Goal: Use online tool/utility: Utilize a website feature to perform a specific function

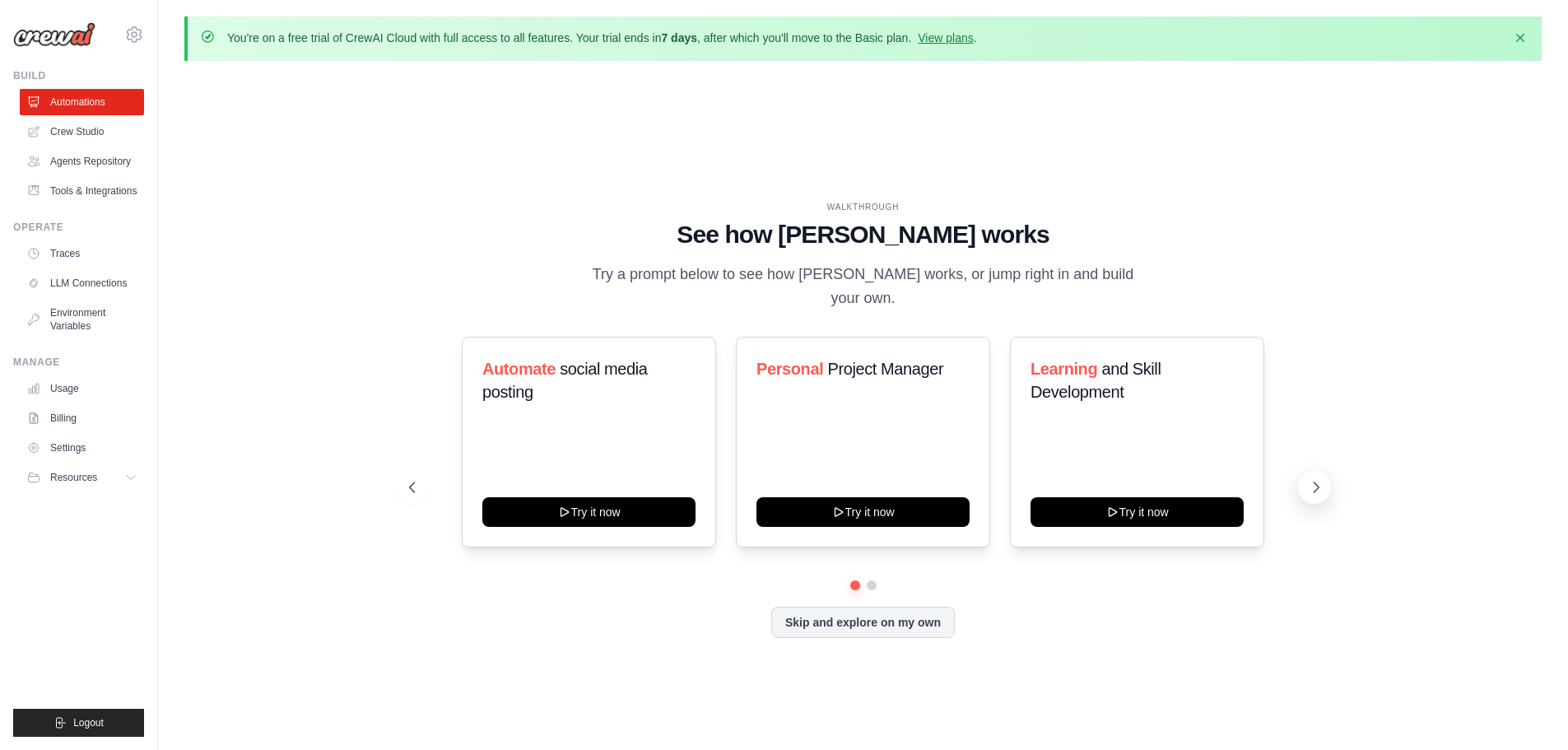
click at [1310, 481] on icon at bounding box center [1316, 487] width 16 height 16
click at [1309, 478] on button at bounding box center [1314, 487] width 33 height 33
click at [1516, 34] on icon "button" at bounding box center [1519, 37] width 16 height 16
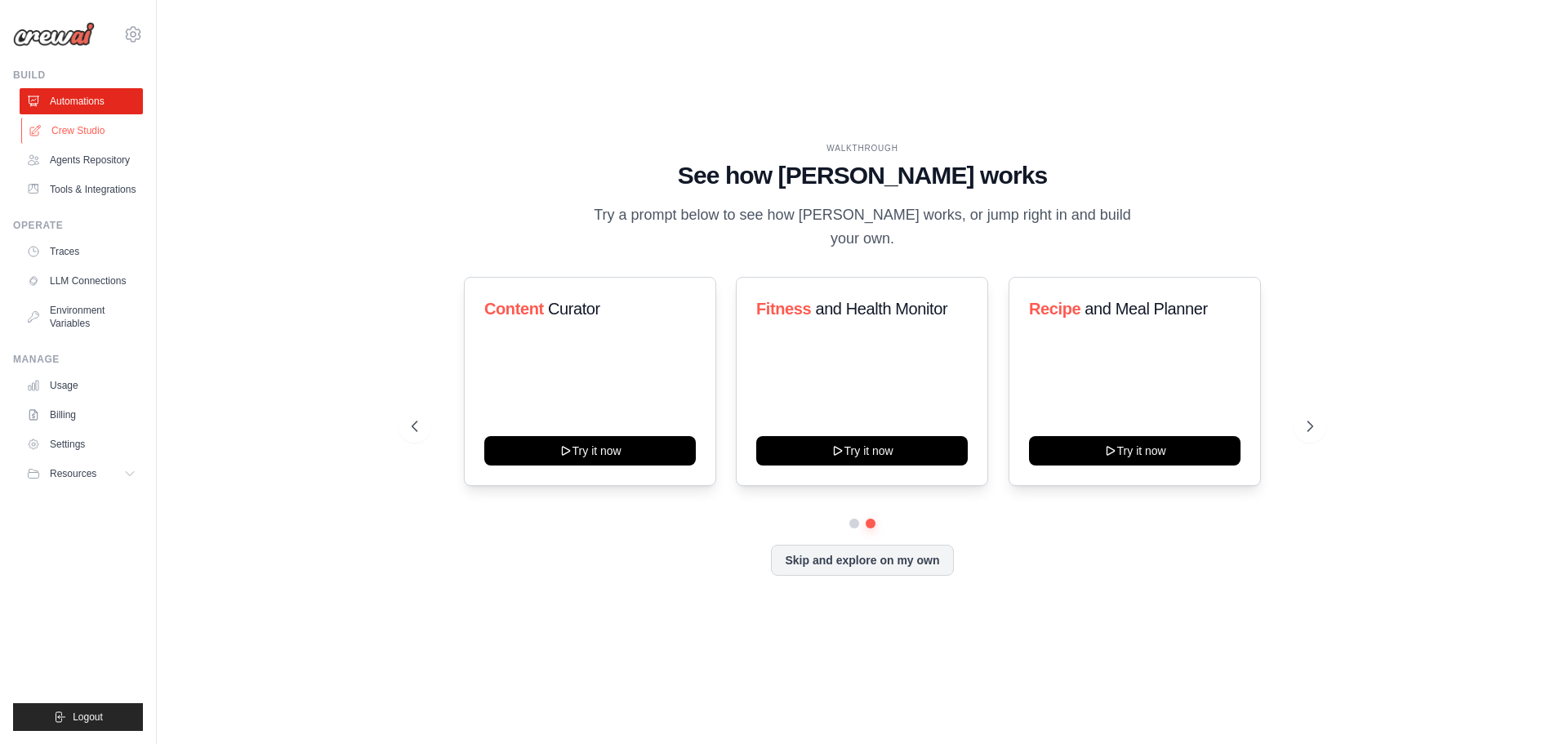
click at [106, 133] on link "Crew Studio" at bounding box center [83, 131] width 123 height 26
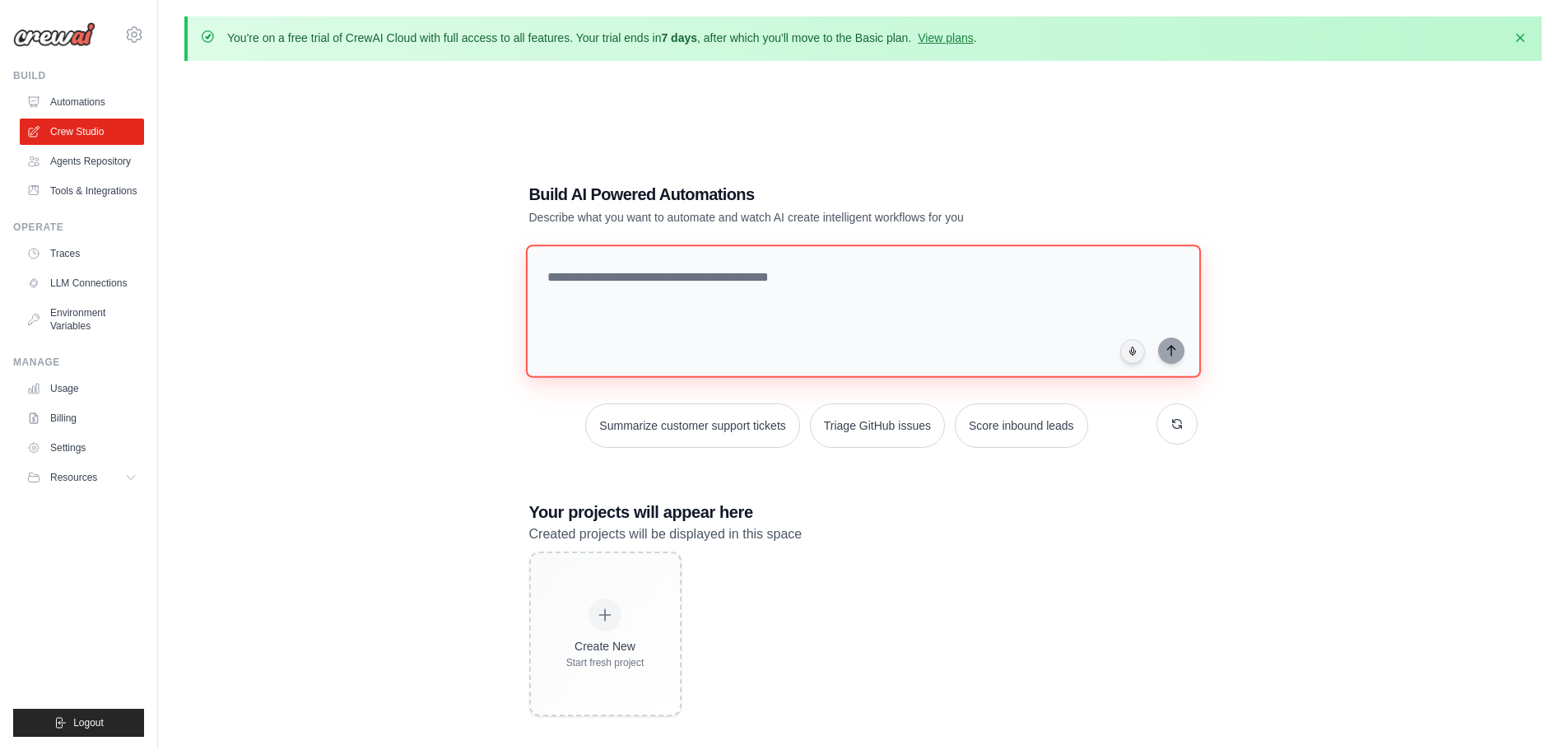
click at [701, 278] on textarea at bounding box center [863, 312] width 675 height 134
paste textarea "**********"
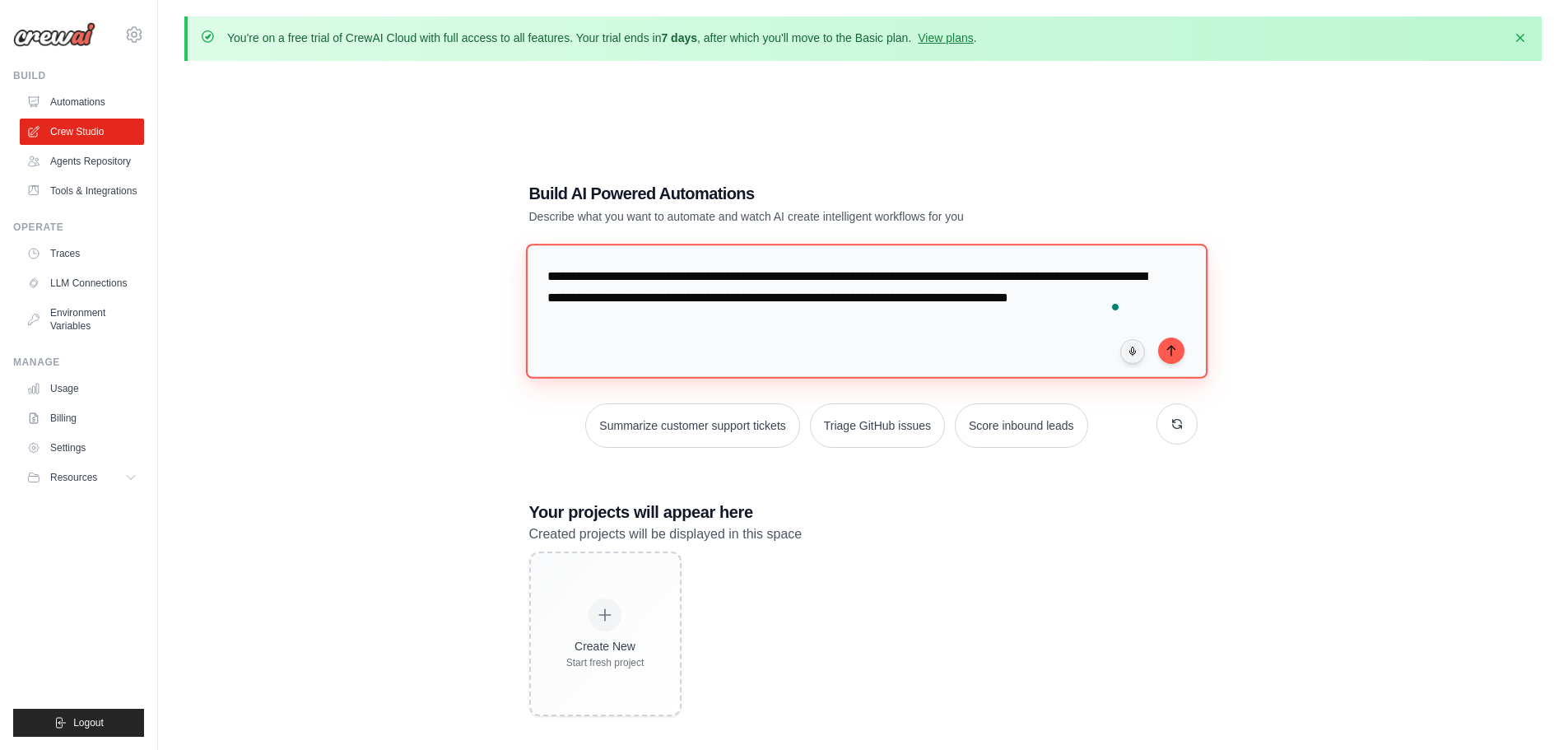
type textarea "**********"
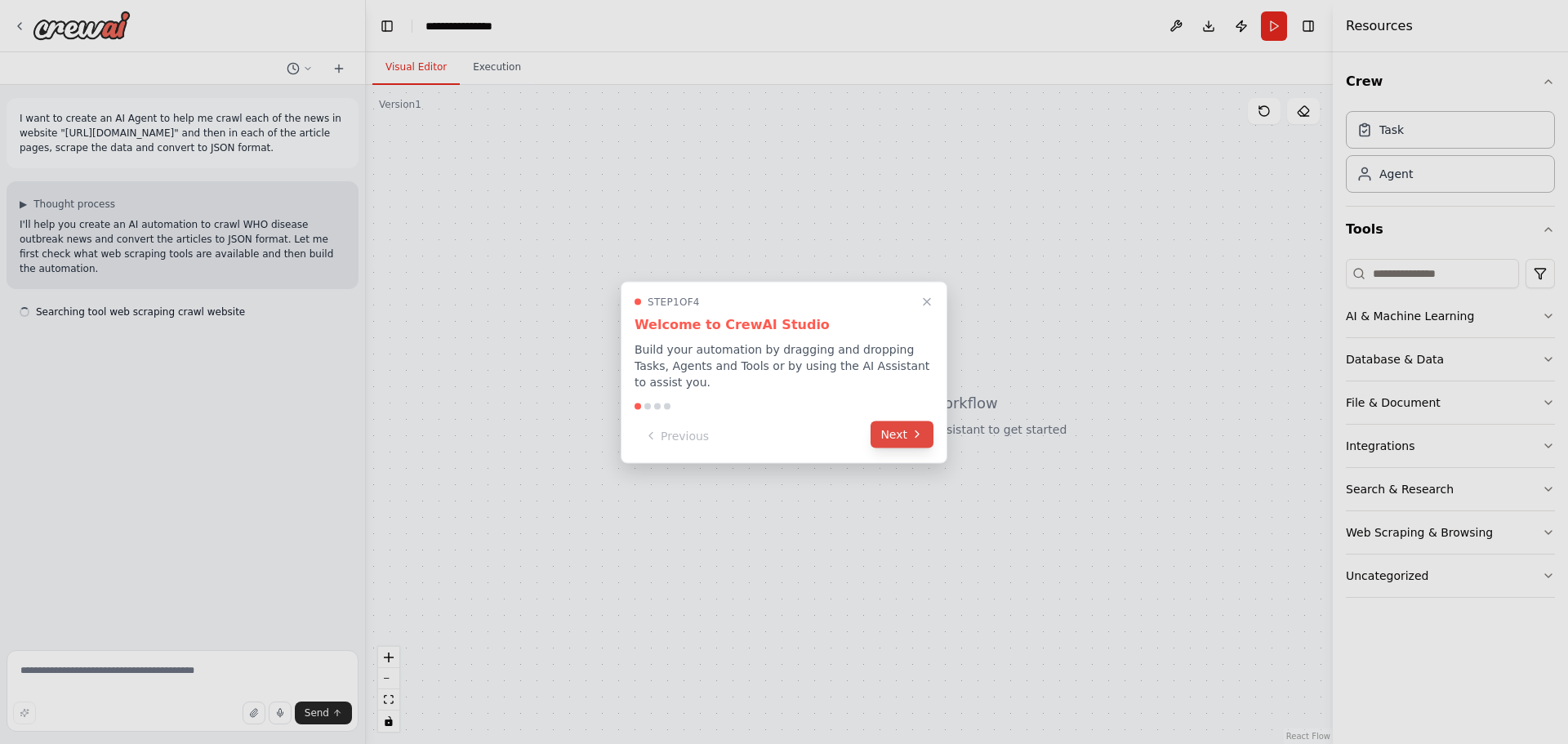
click at [909, 431] on button "Next" at bounding box center [902, 434] width 63 height 27
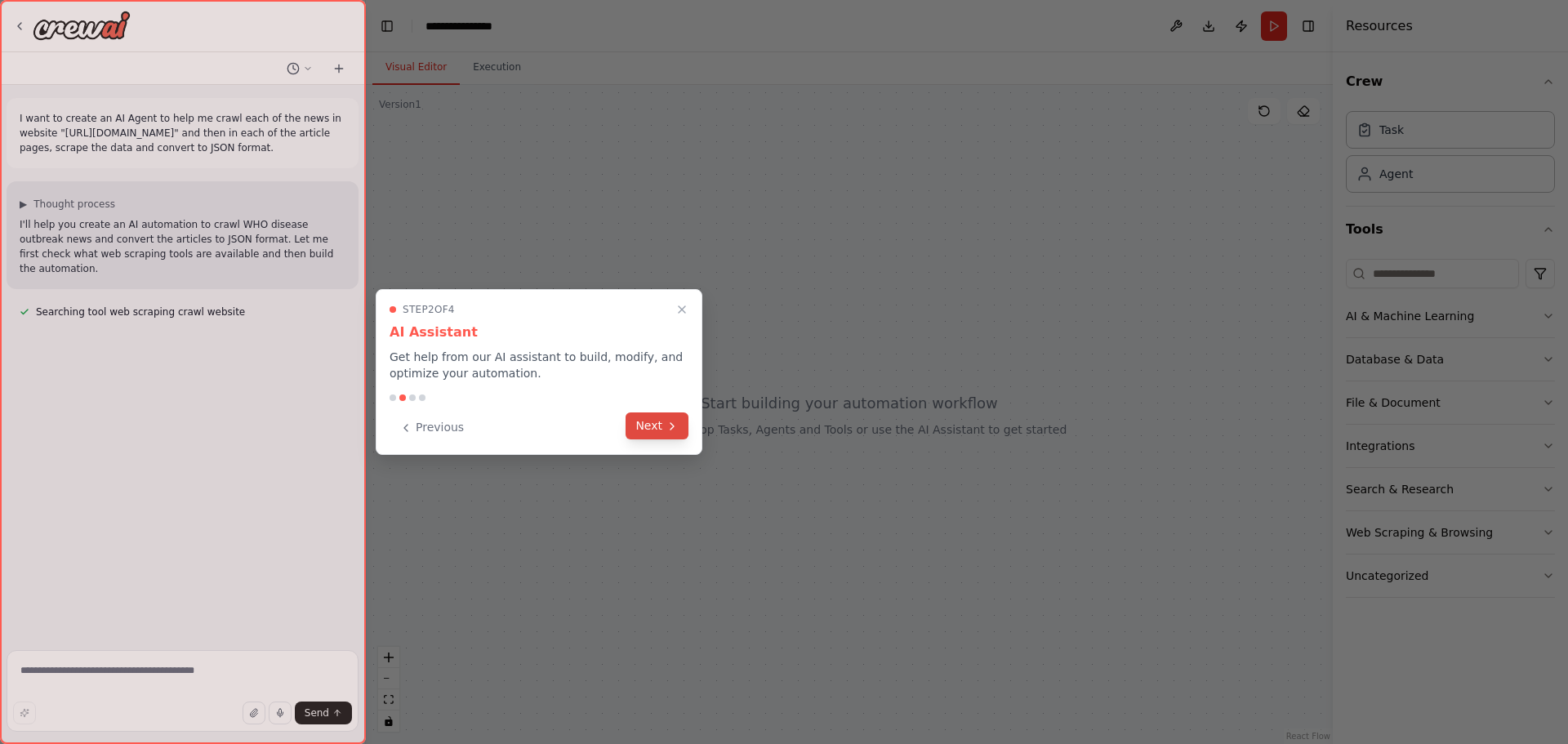
click at [664, 433] on button "Next" at bounding box center [656, 425] width 63 height 27
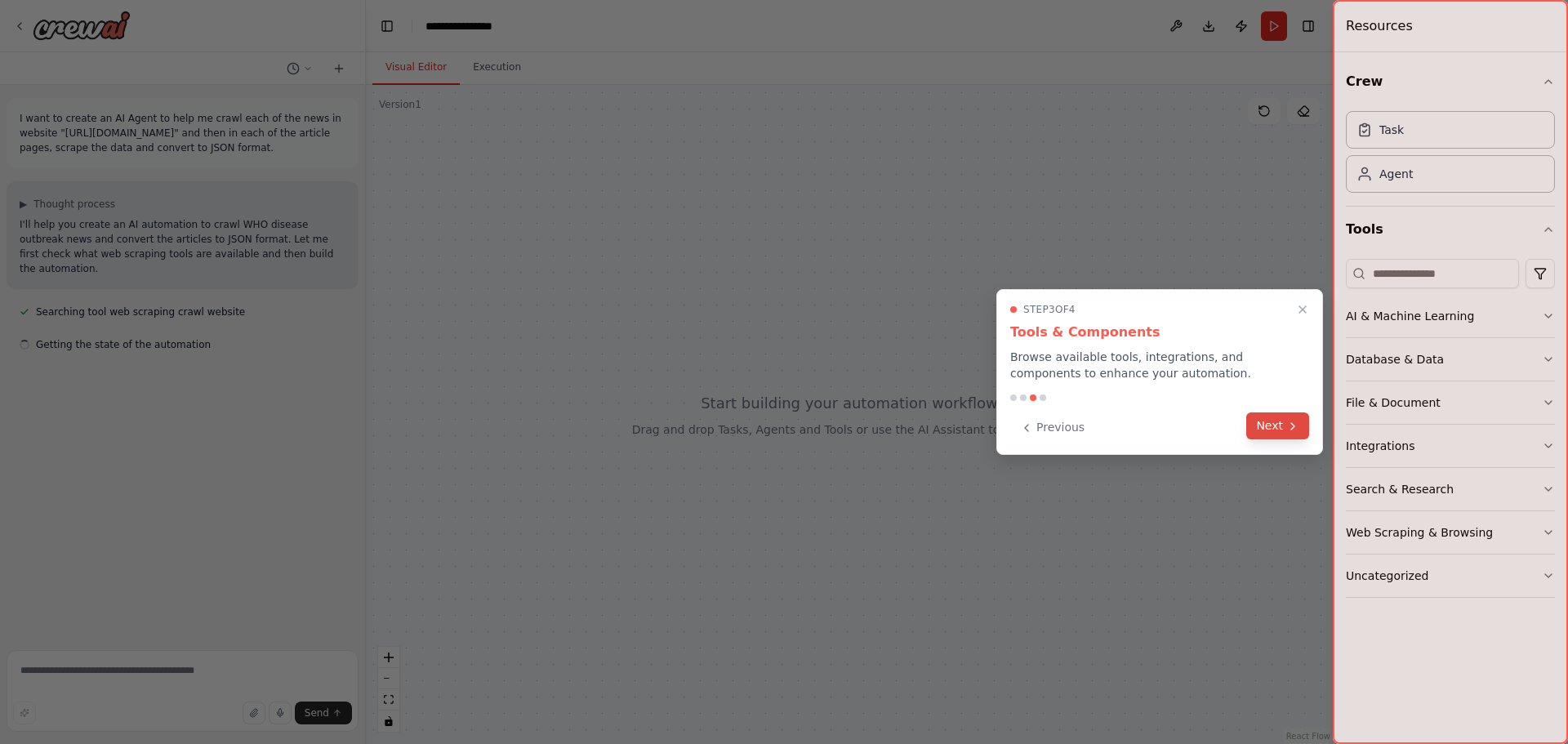
click at [1282, 428] on button "Next" at bounding box center [1277, 425] width 63 height 27
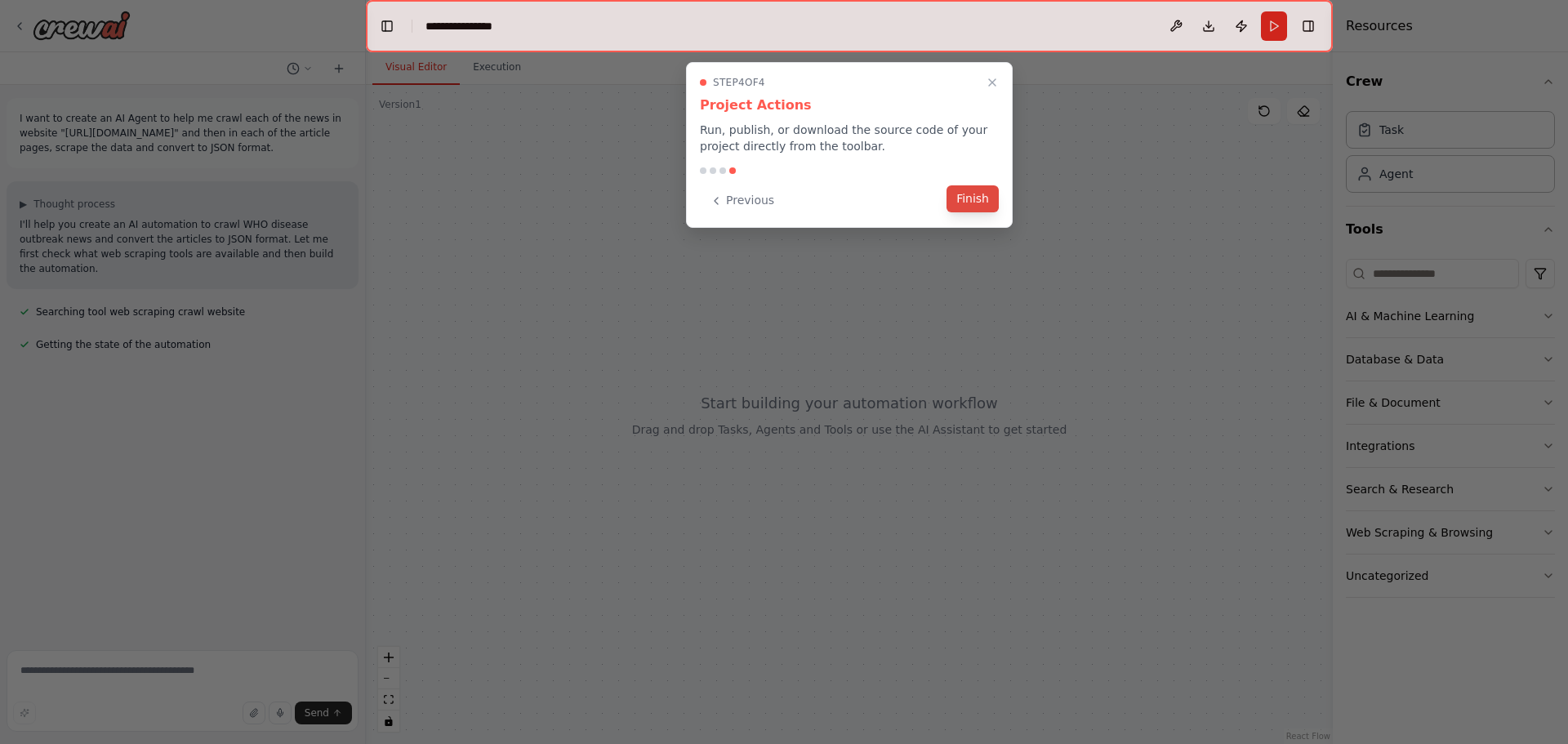
click at [992, 208] on button "Finish" at bounding box center [973, 198] width 52 height 27
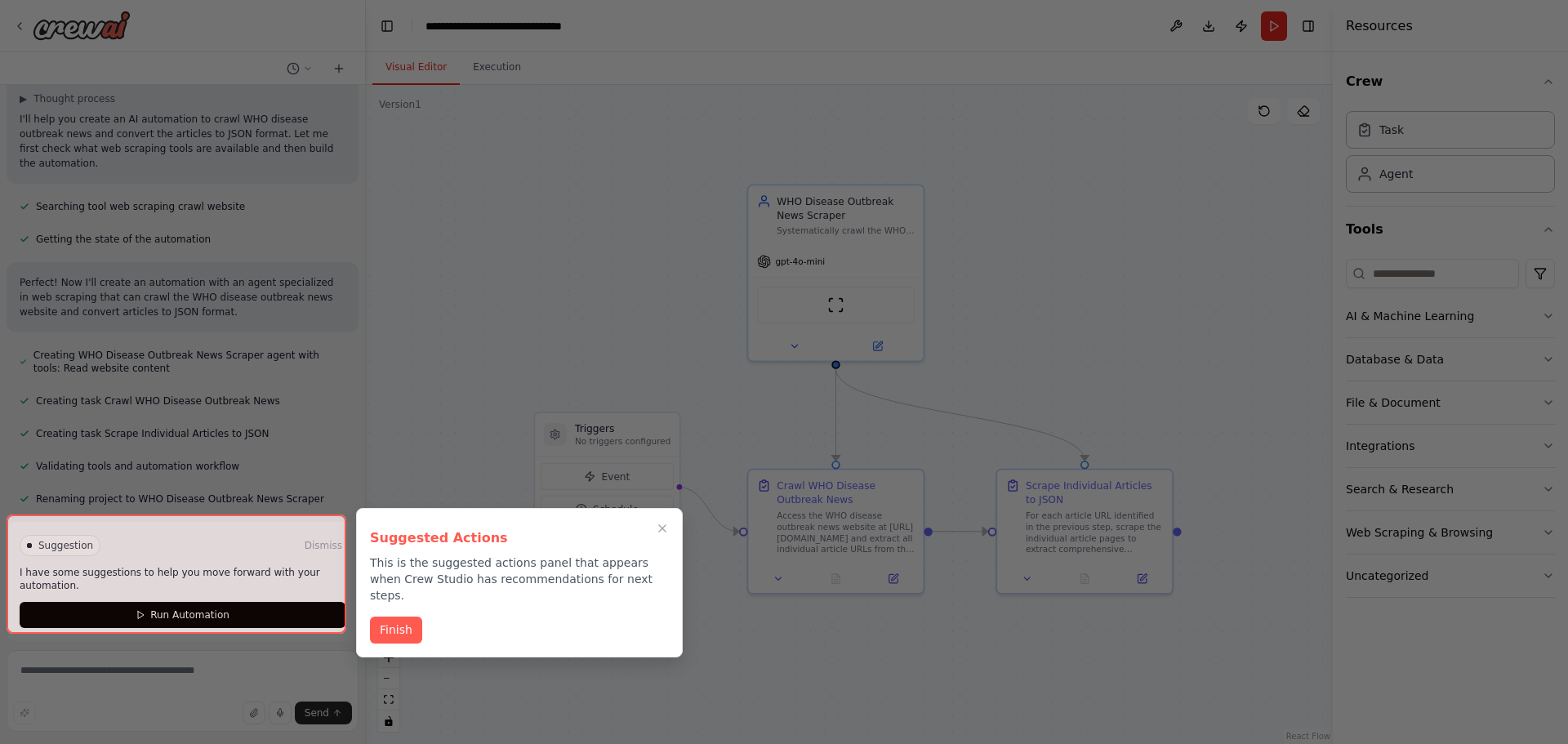
scroll to position [115, 0]
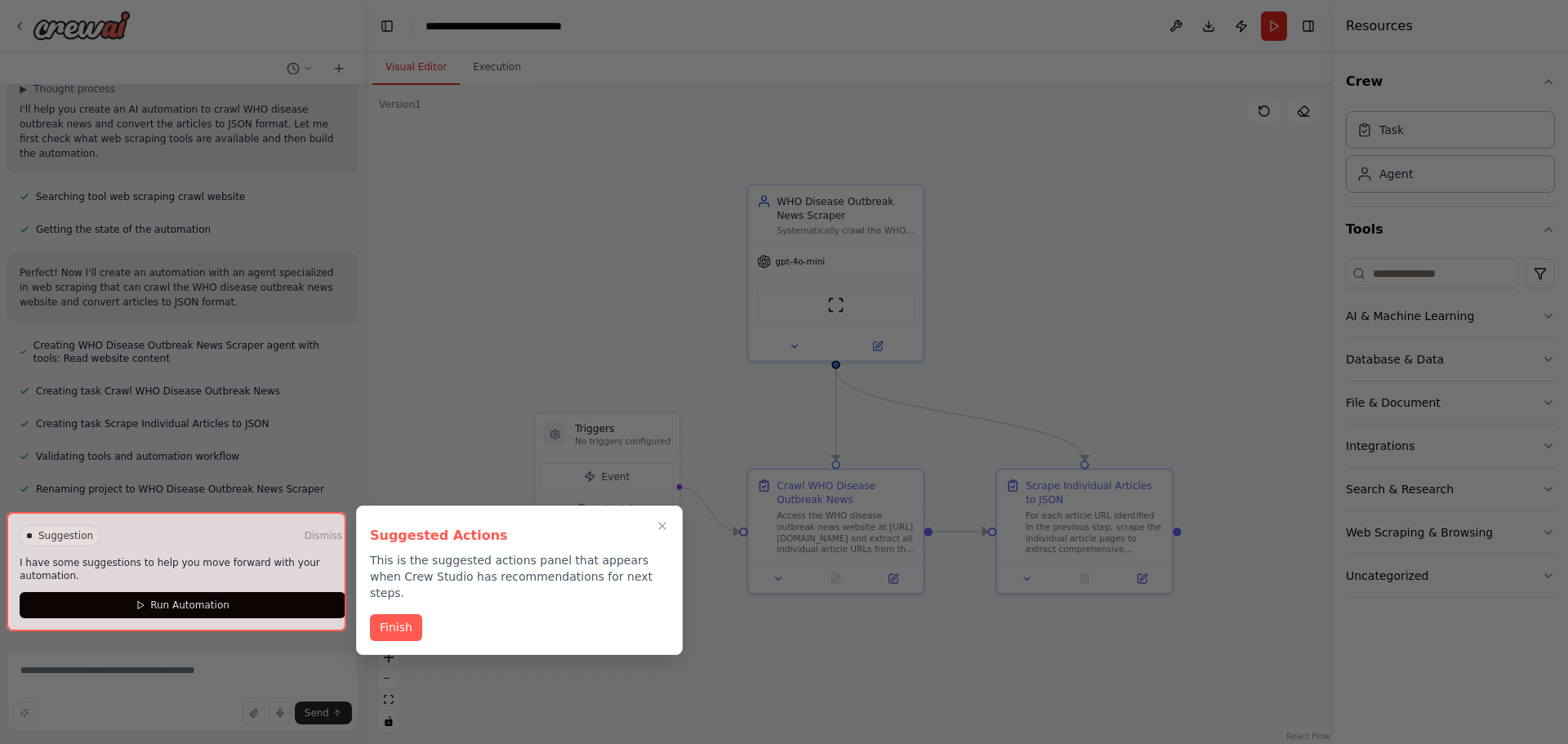
click at [186, 608] on div at bounding box center [177, 572] width 340 height 120
click at [385, 612] on button "Finish" at bounding box center [396, 625] width 52 height 27
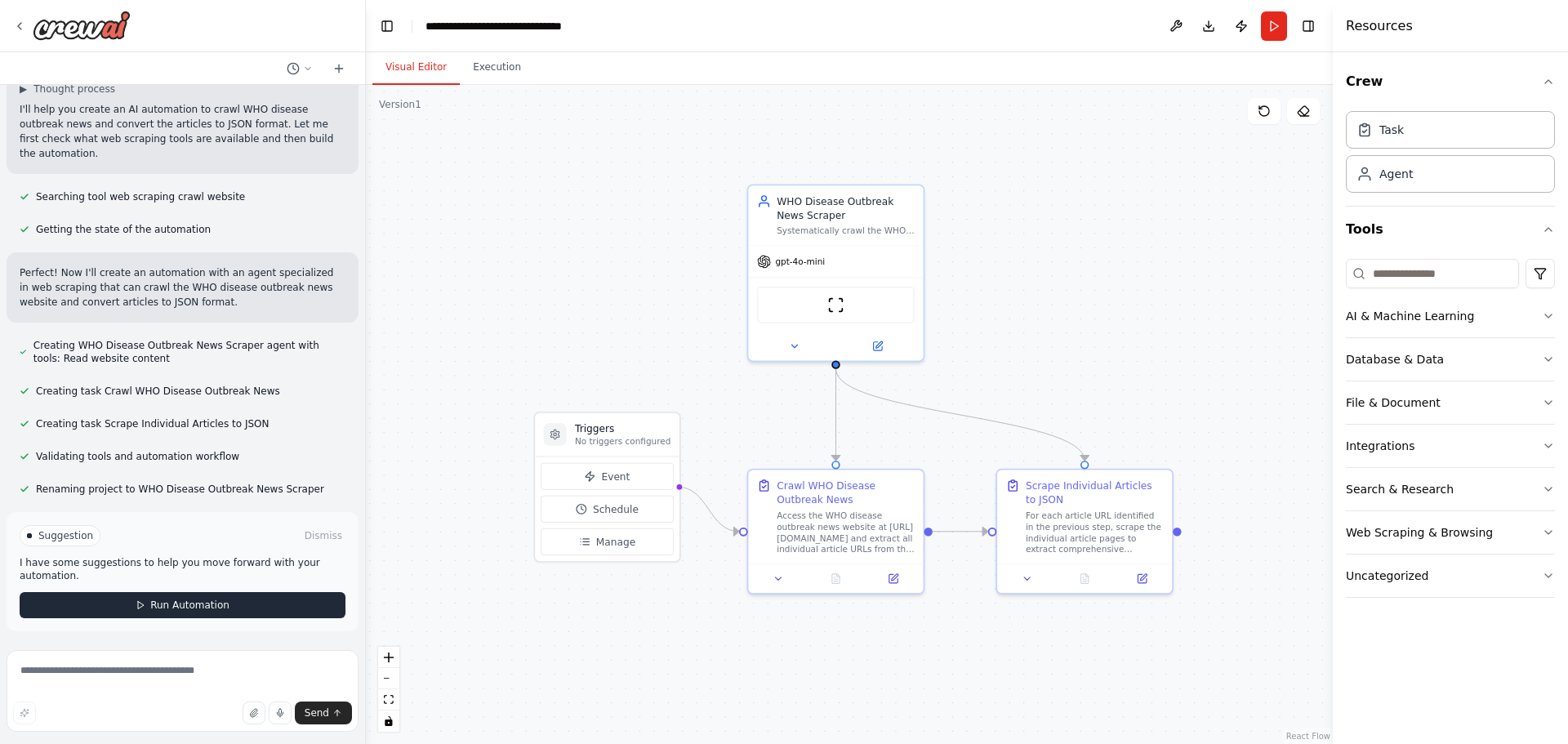
click at [142, 607] on icon at bounding box center [140, 605] width 9 height 9
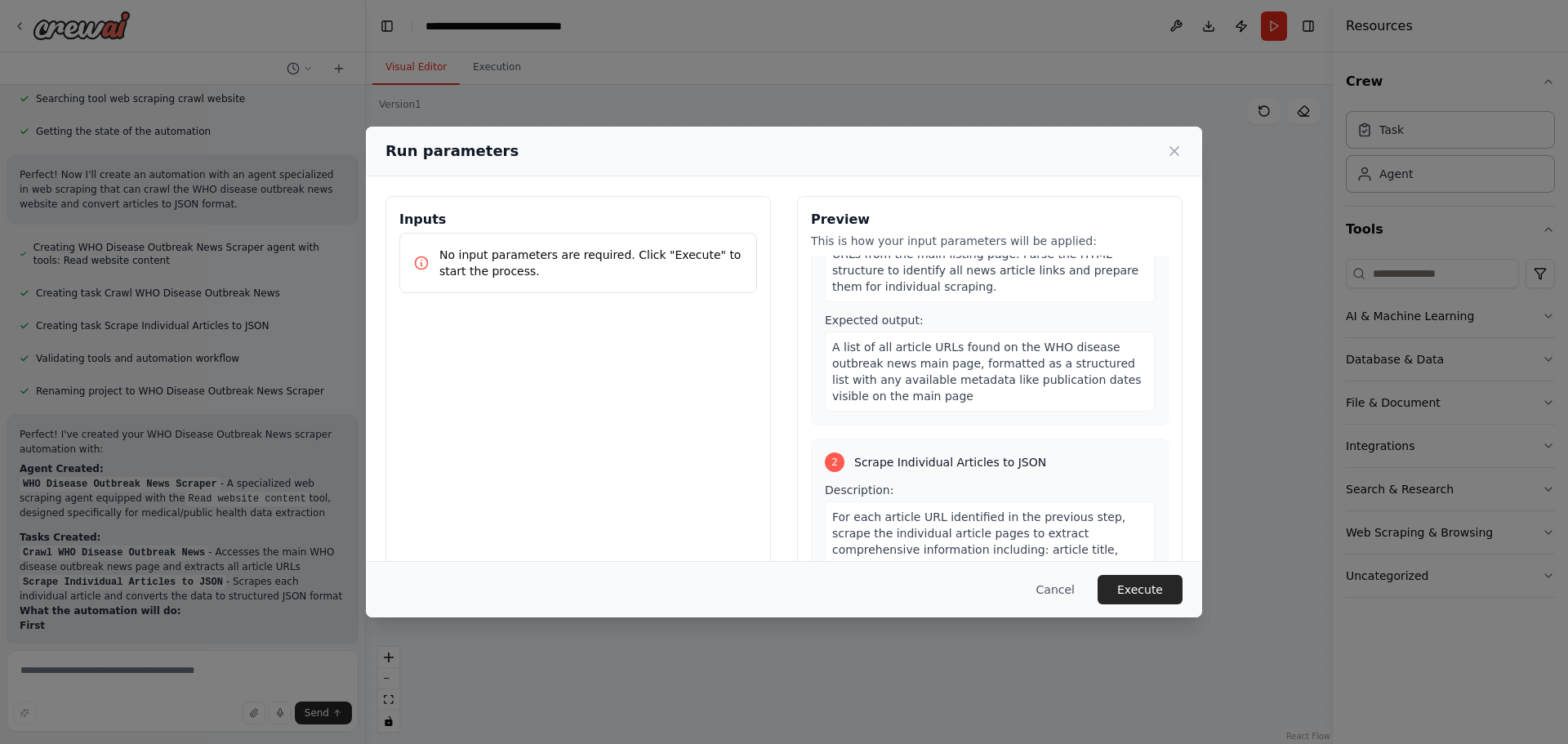
scroll to position [314, 0]
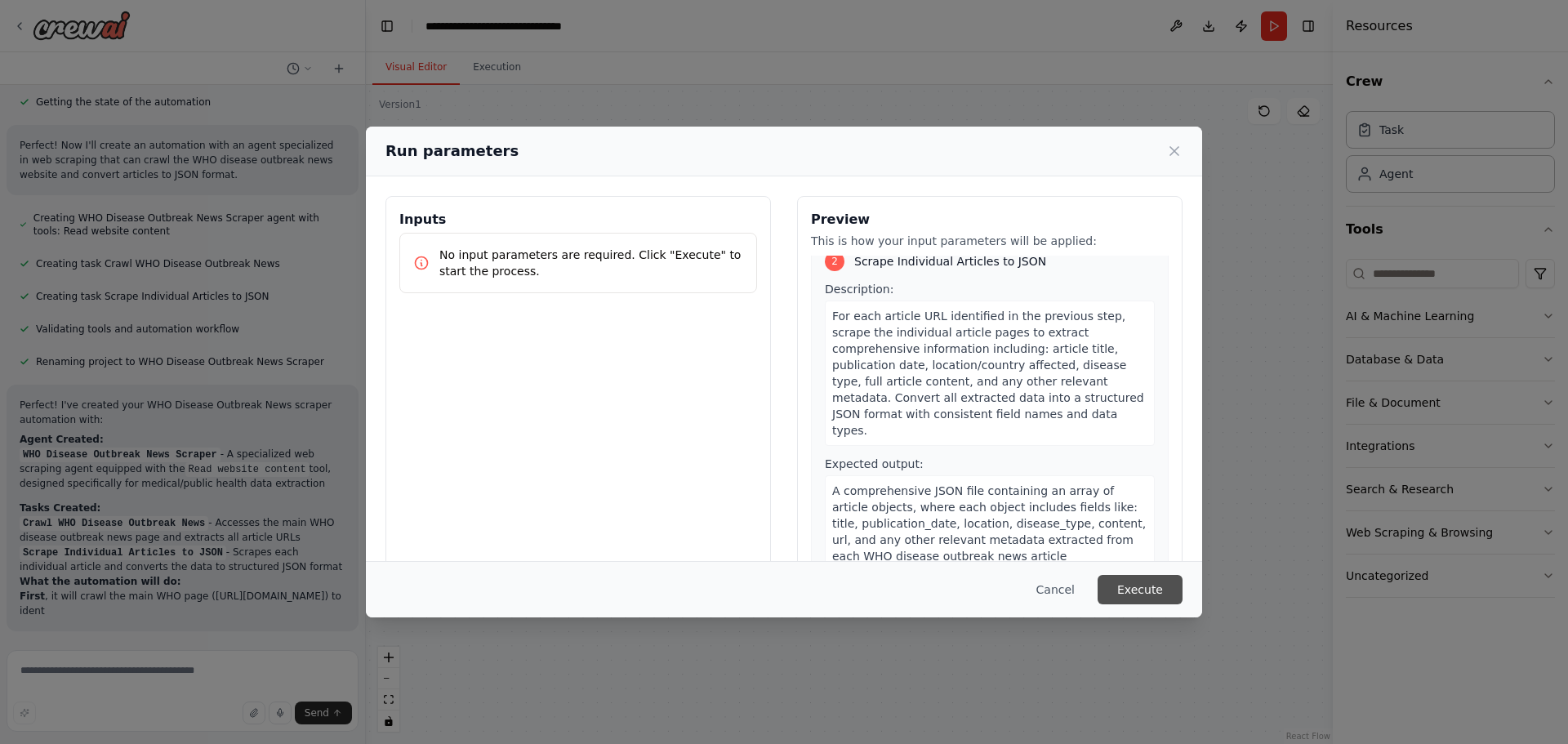
click at [1150, 589] on button "Execute" at bounding box center [1140, 589] width 85 height 29
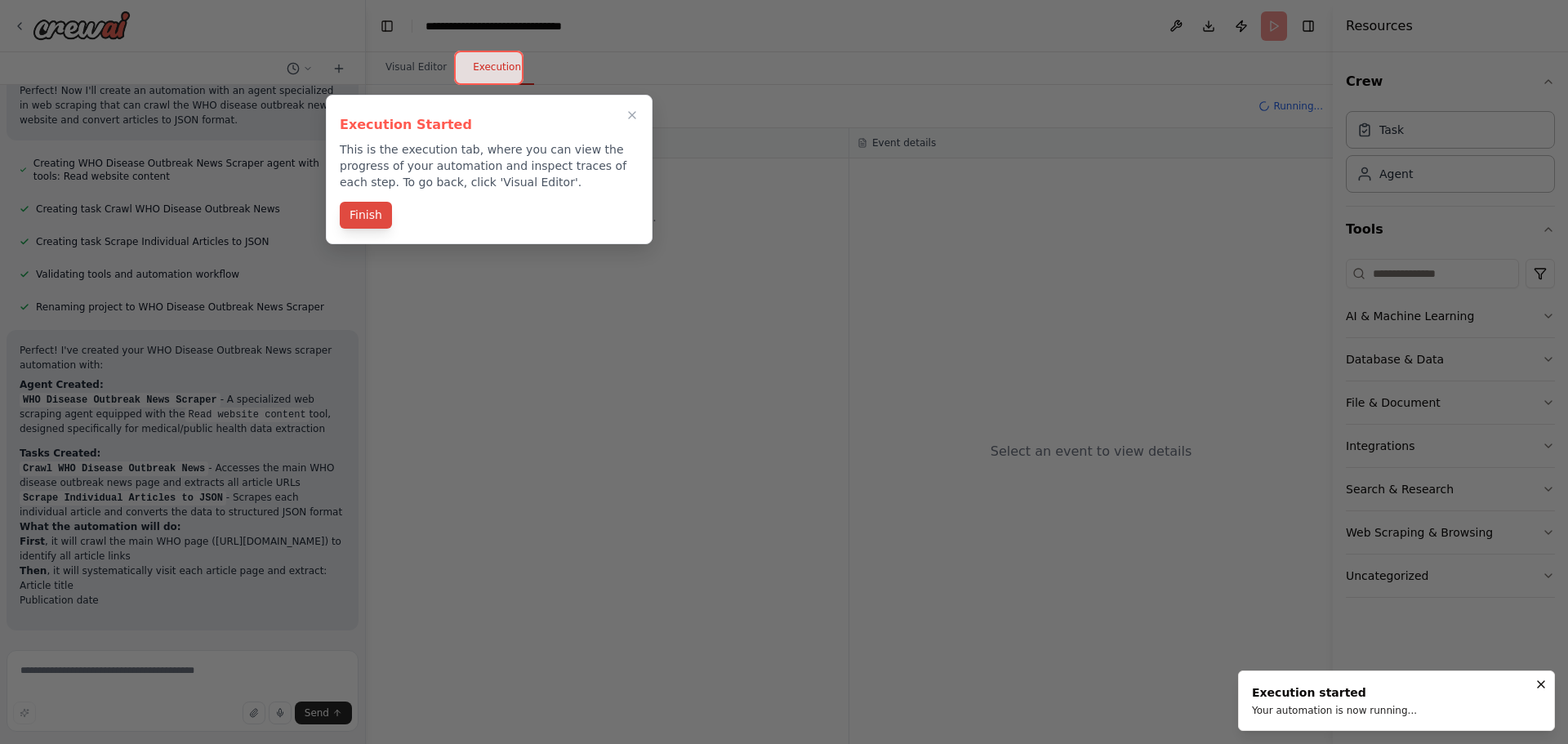
click at [369, 216] on button "Finish" at bounding box center [366, 215] width 52 height 27
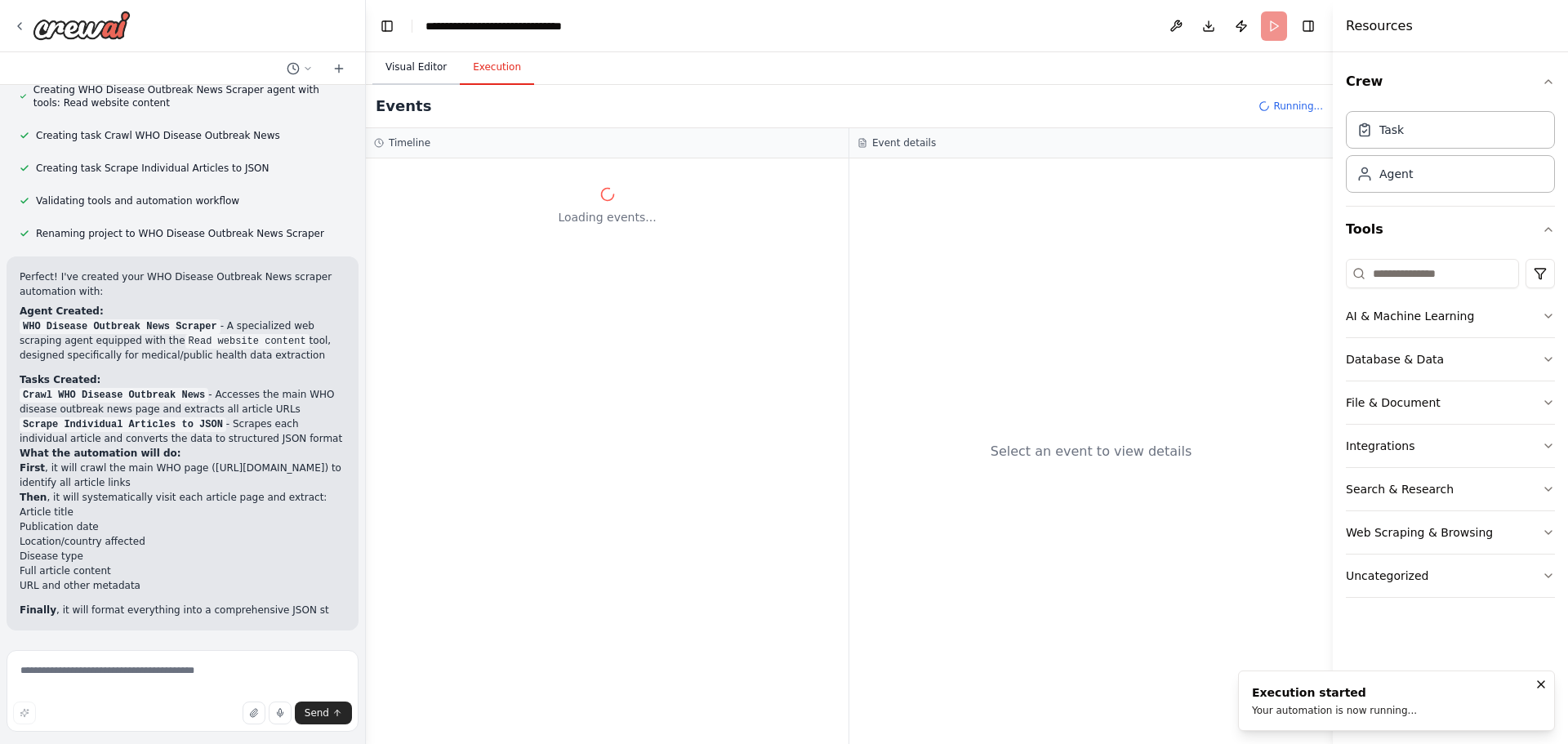
click at [417, 79] on button "Visual Editor" at bounding box center [417, 67] width 88 height 35
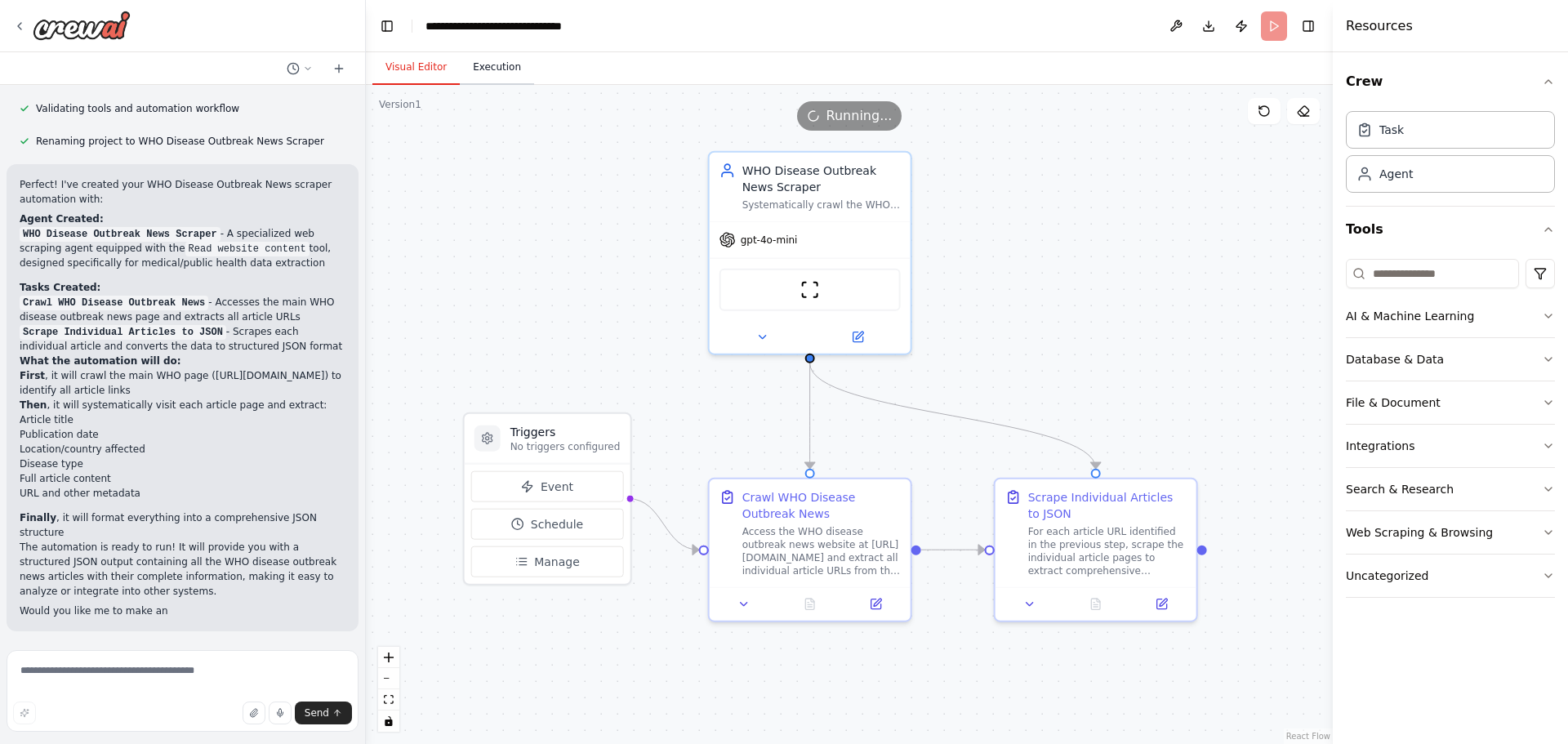
click at [493, 70] on button "Execution" at bounding box center [497, 67] width 75 height 35
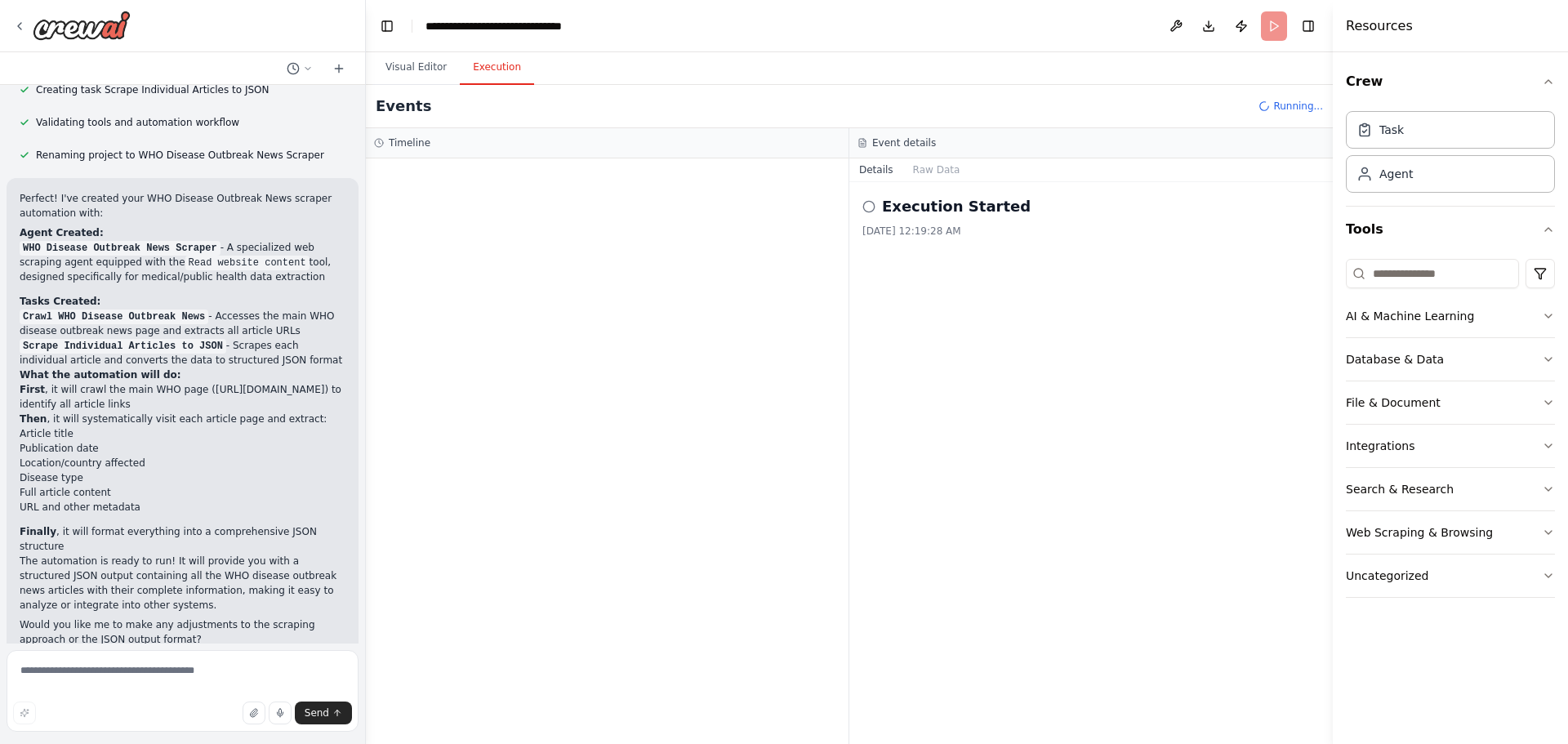
scroll to position [478, 0]
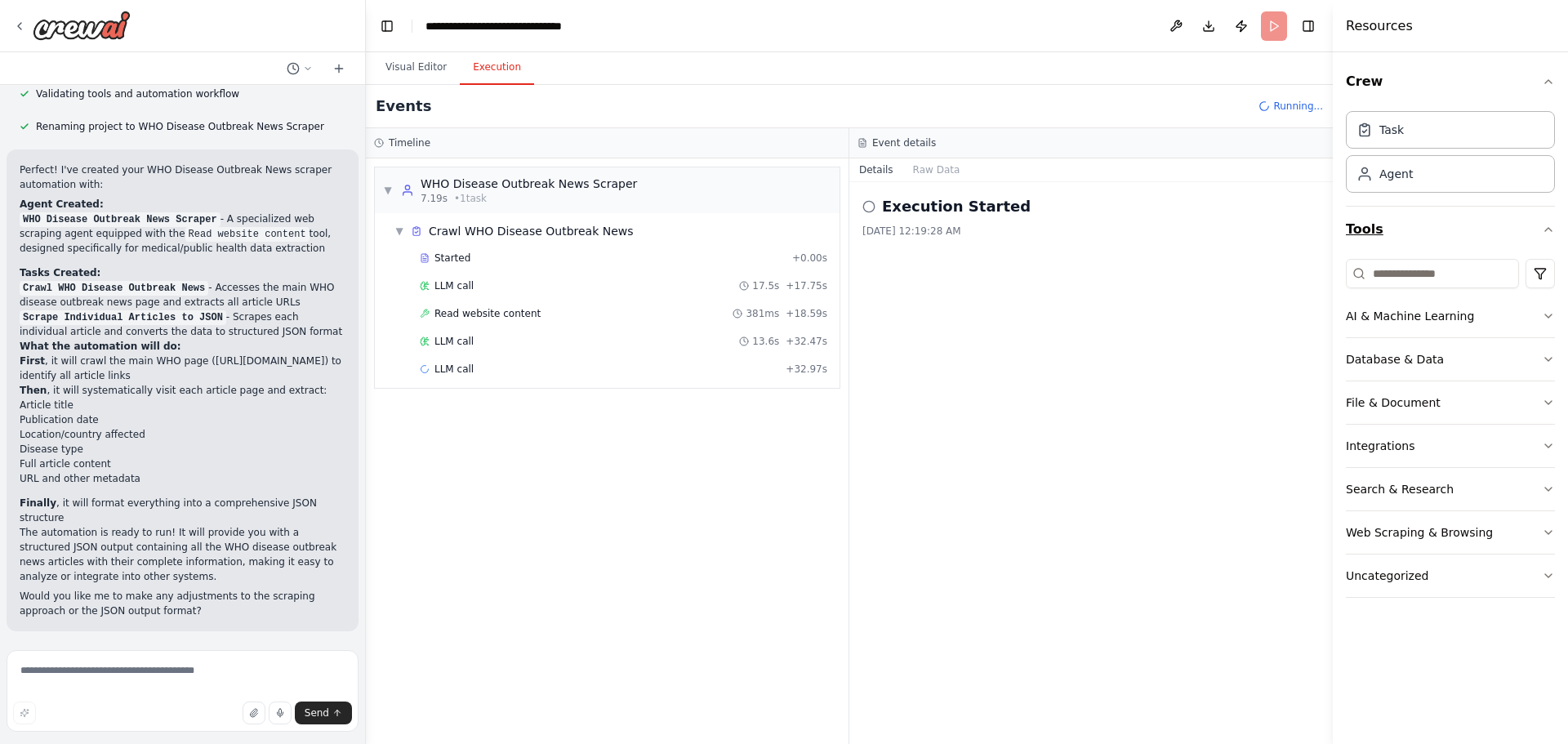
click at [1552, 230] on icon "button" at bounding box center [1548, 230] width 13 height 13
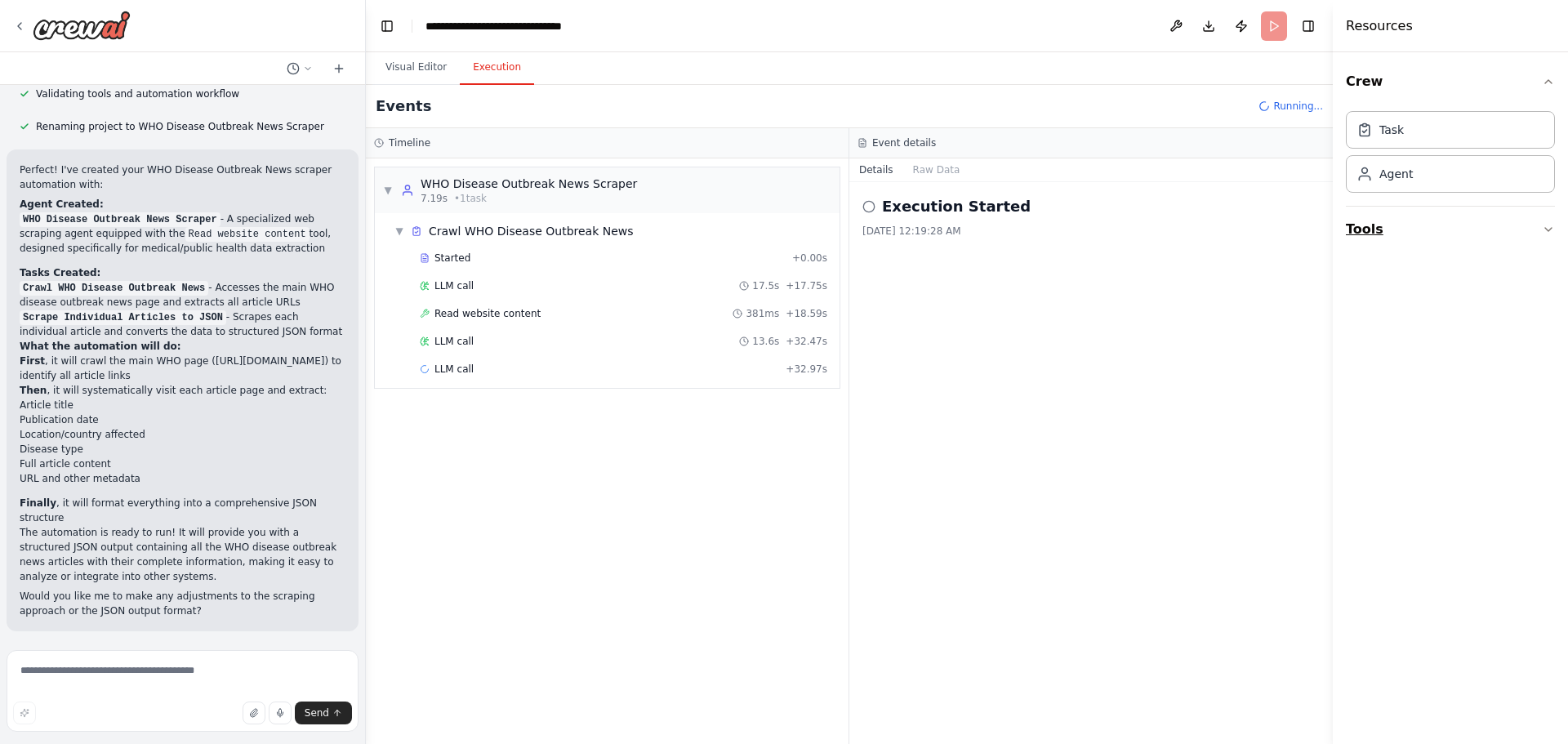
click at [1552, 230] on icon "button" at bounding box center [1548, 230] width 13 height 13
click at [1550, 81] on icon "button" at bounding box center [1548, 81] width 13 height 13
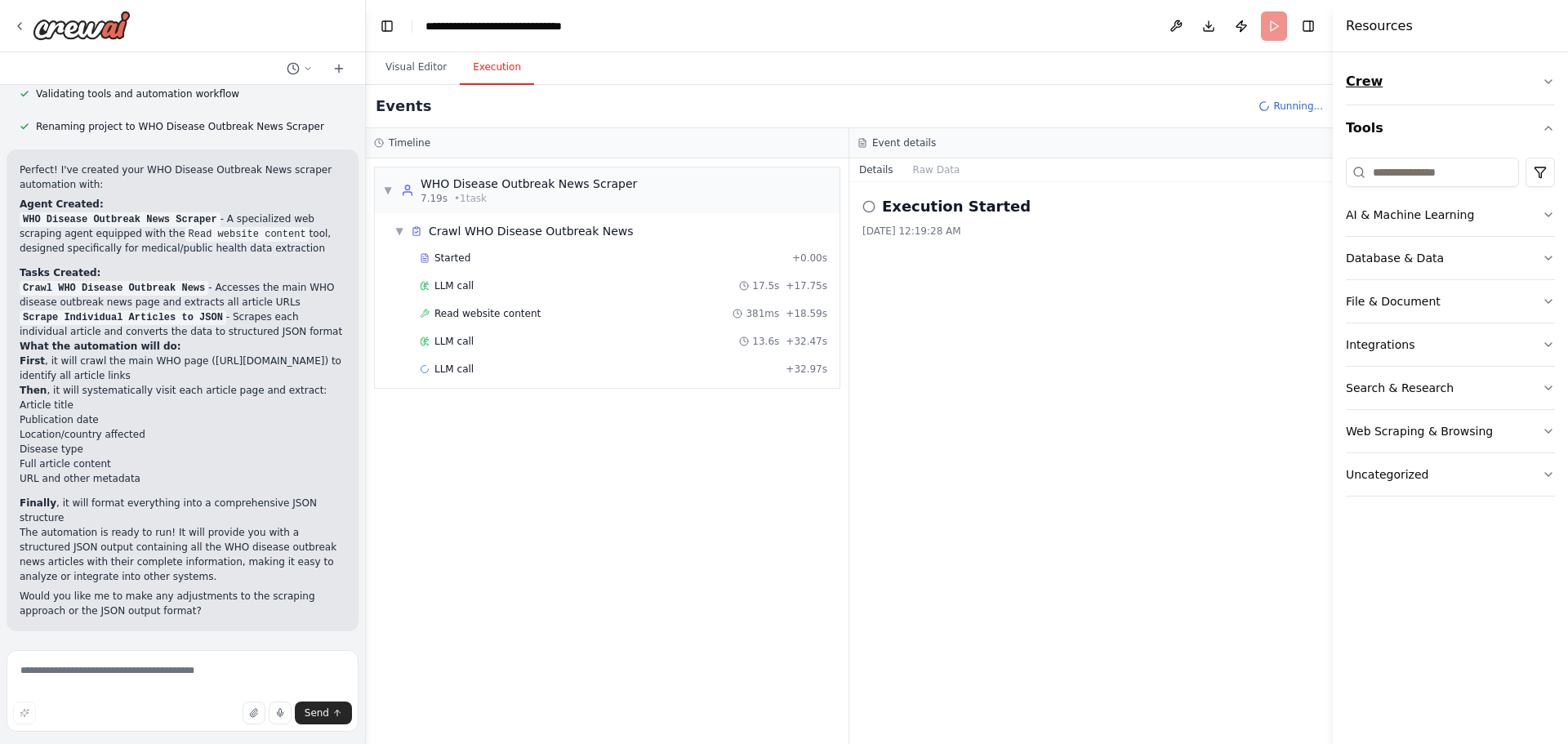
click at [1550, 81] on icon "button" at bounding box center [1548, 81] width 13 height 13
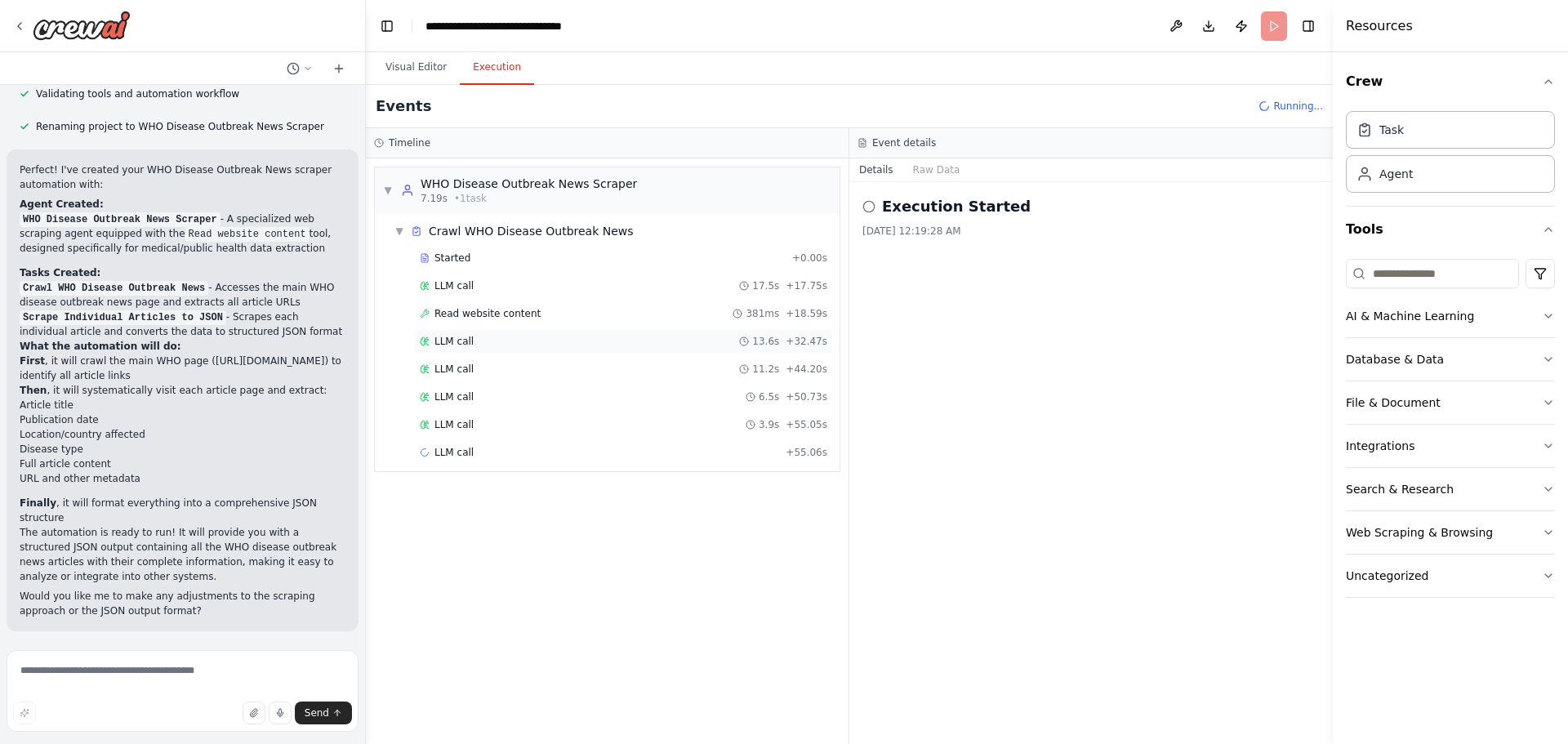
click at [748, 345] on icon at bounding box center [744, 341] width 9 height 9
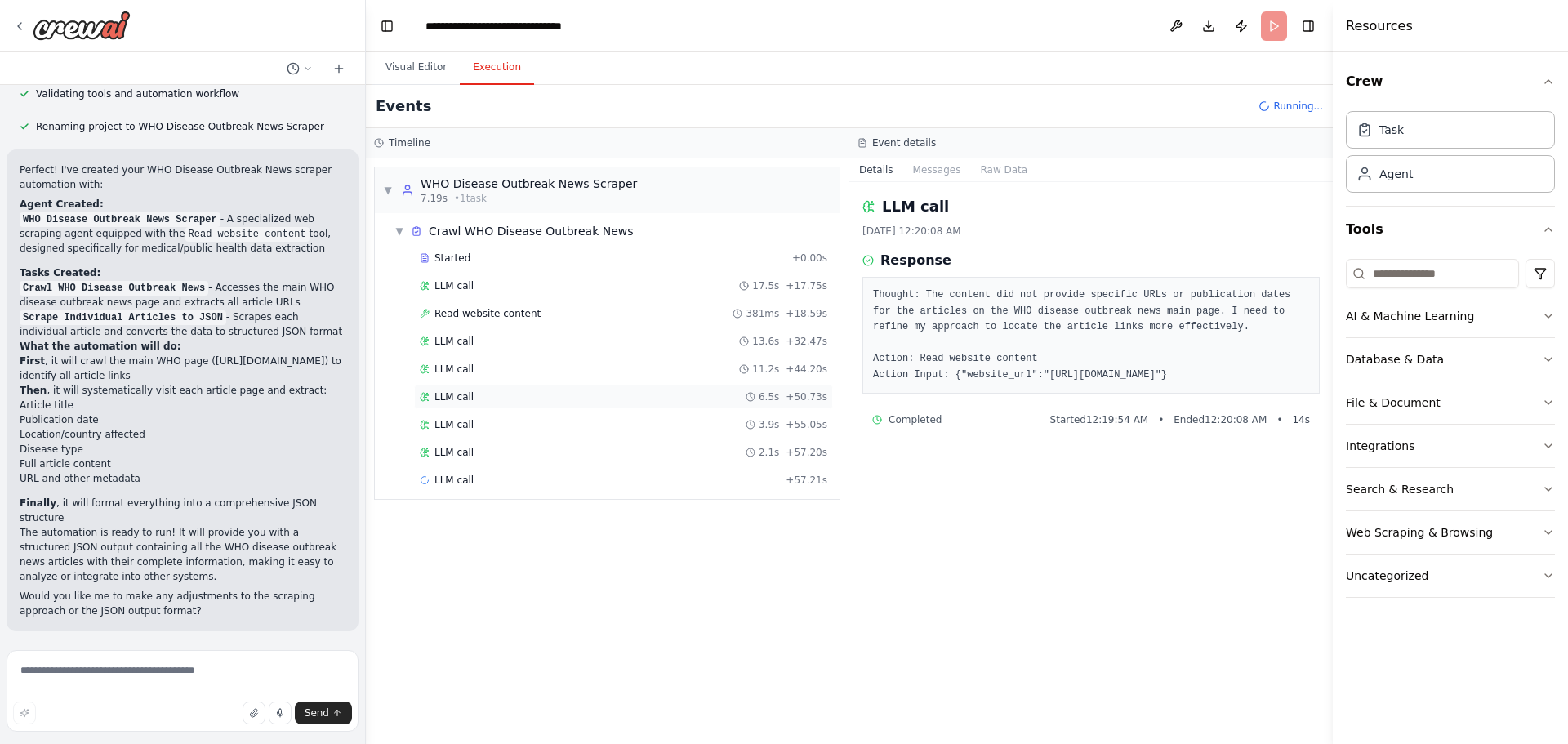
click at [742, 401] on div "LLM call 6.5s + 50.73s" at bounding box center [623, 397] width 407 height 13
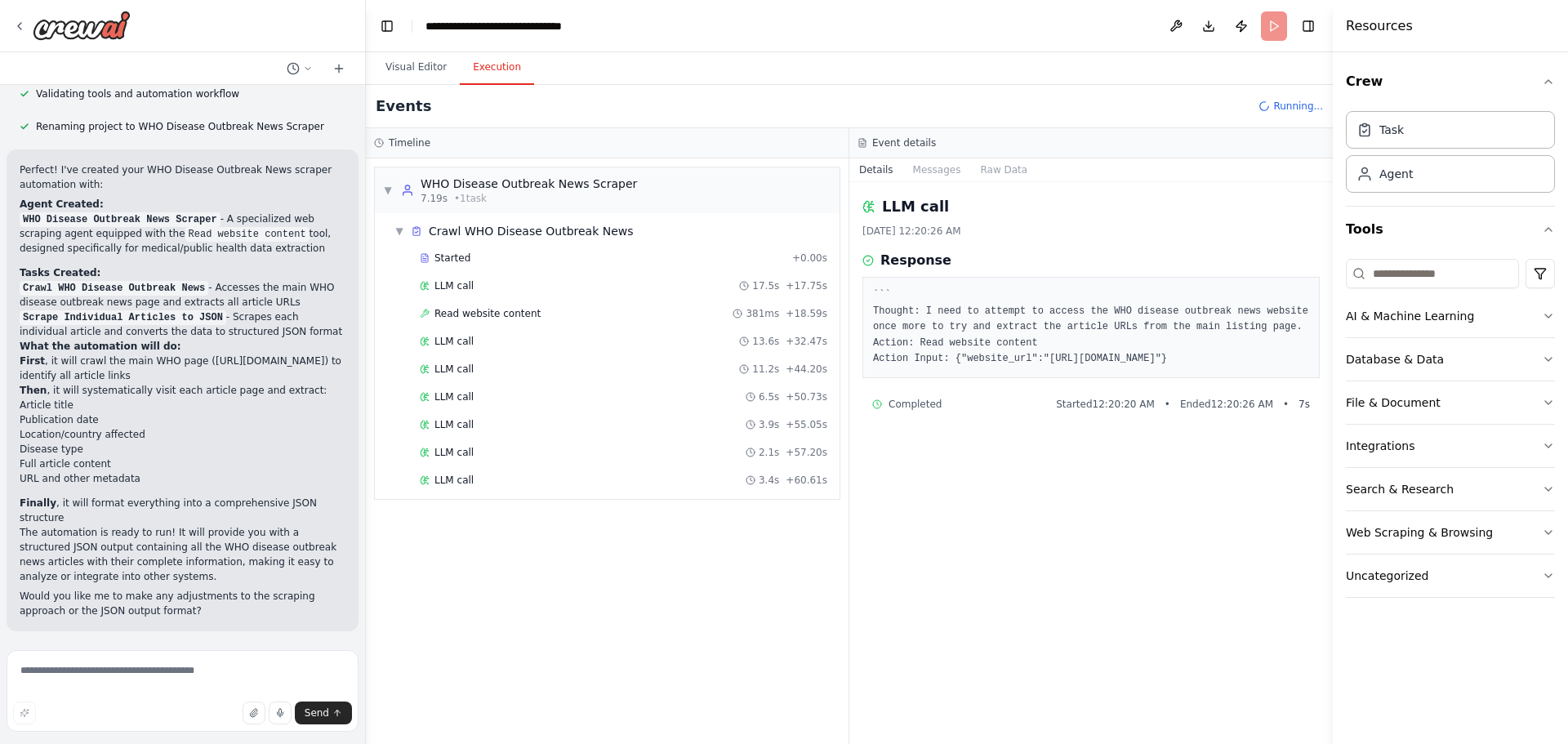
click at [739, 437] on div "Started + 0.00s LLM call 17.5s + 17.75s Read website content 381ms + 18.59s LLM…" at bounding box center [613, 370] width 451 height 250
click at [728, 451] on div "LLM call 2.1s + 57.20s" at bounding box center [623, 452] width 407 height 13
click at [718, 440] on div "LLM call 2.1s + 57.20s" at bounding box center [623, 452] width 419 height 24
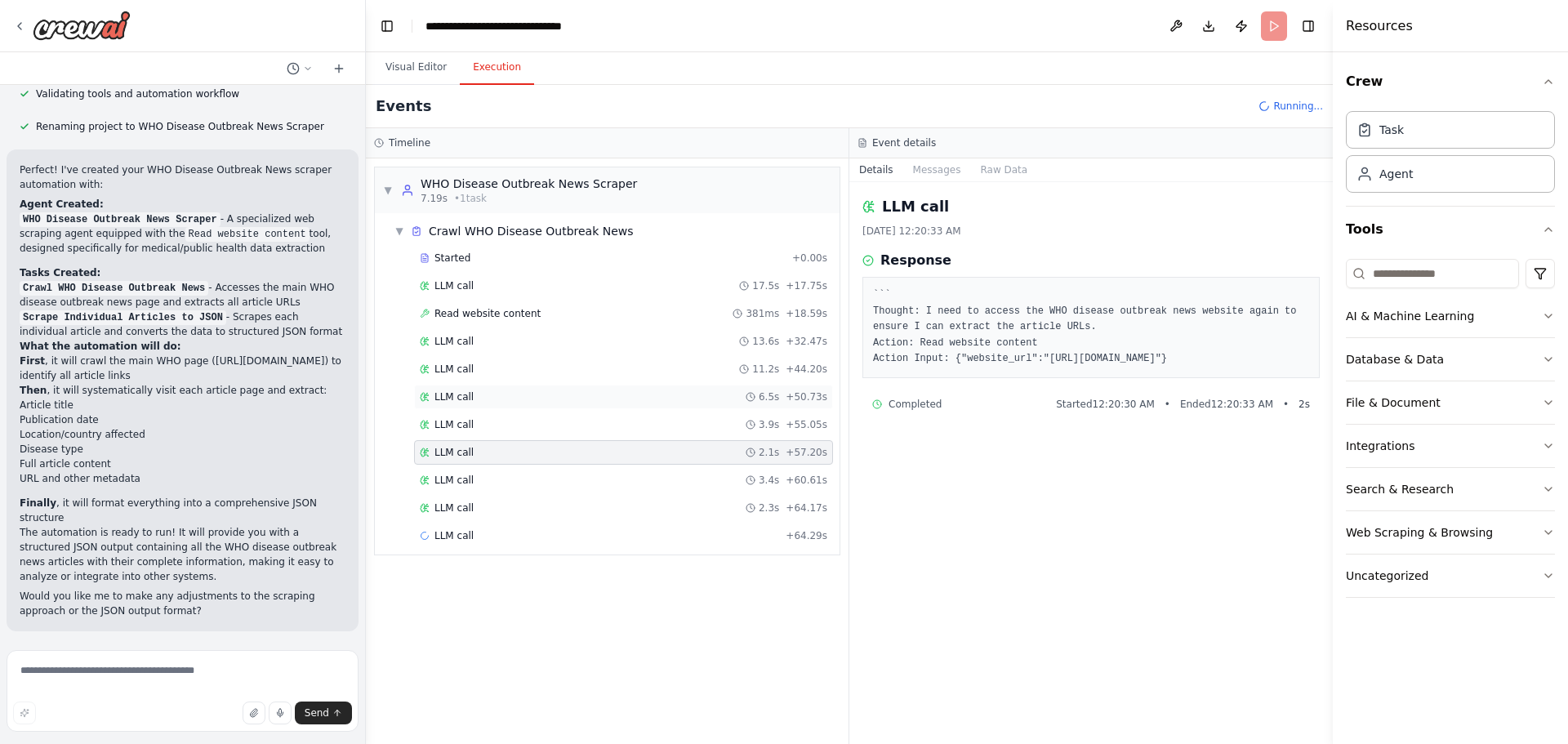
click at [713, 408] on div "LLM call 6.5s + 50.73s" at bounding box center [623, 397] width 419 height 24
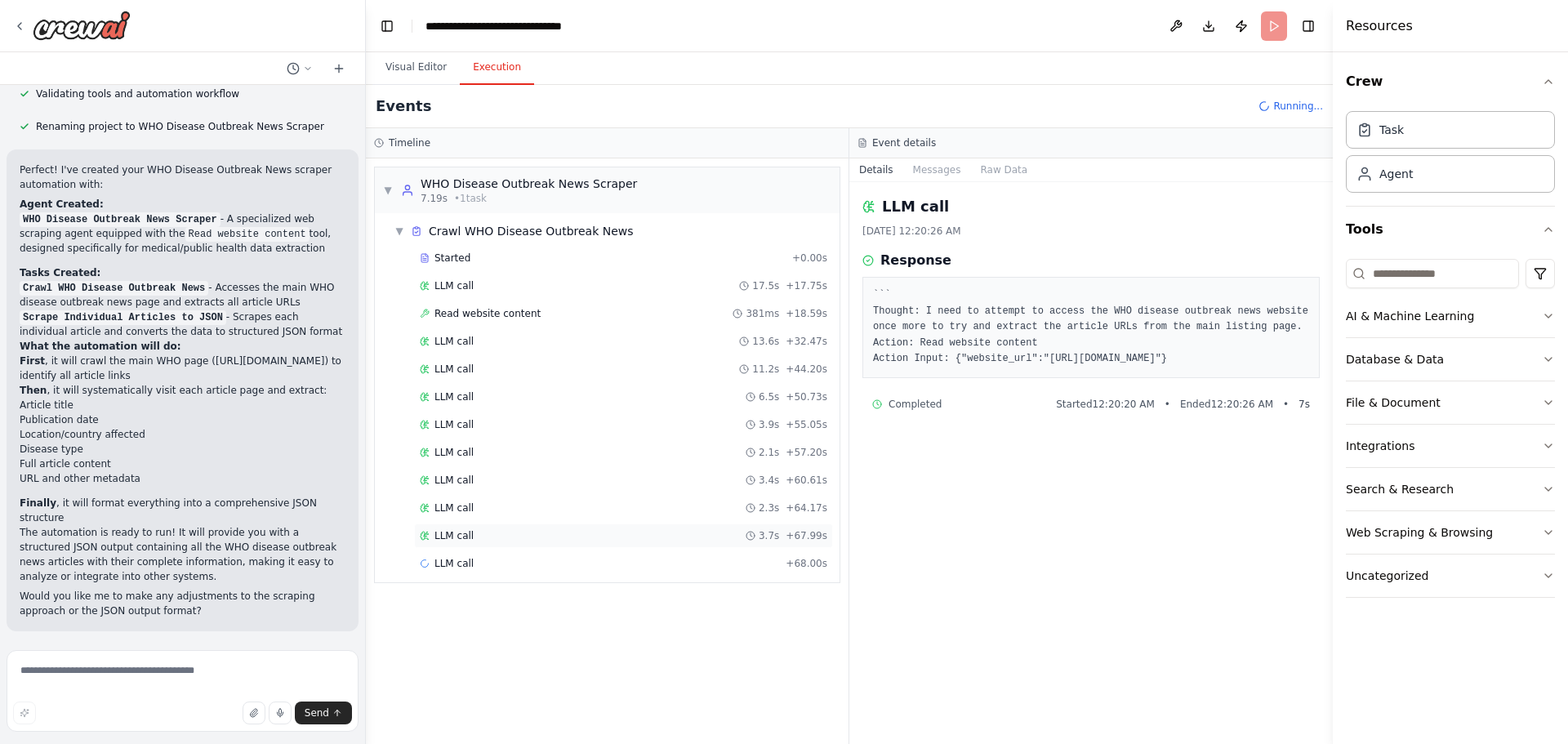
click at [654, 533] on div "LLM call 3.7s + 67.99s" at bounding box center [623, 536] width 407 height 13
click at [657, 551] on div "Started + 0.00s LLM call 17.5s + 17.75s Read website content 381ms + 18.59s LLM…" at bounding box center [613, 412] width 451 height 334
click at [671, 515] on div "LLM call 2.3s + 64.17s" at bounding box center [623, 508] width 419 height 24
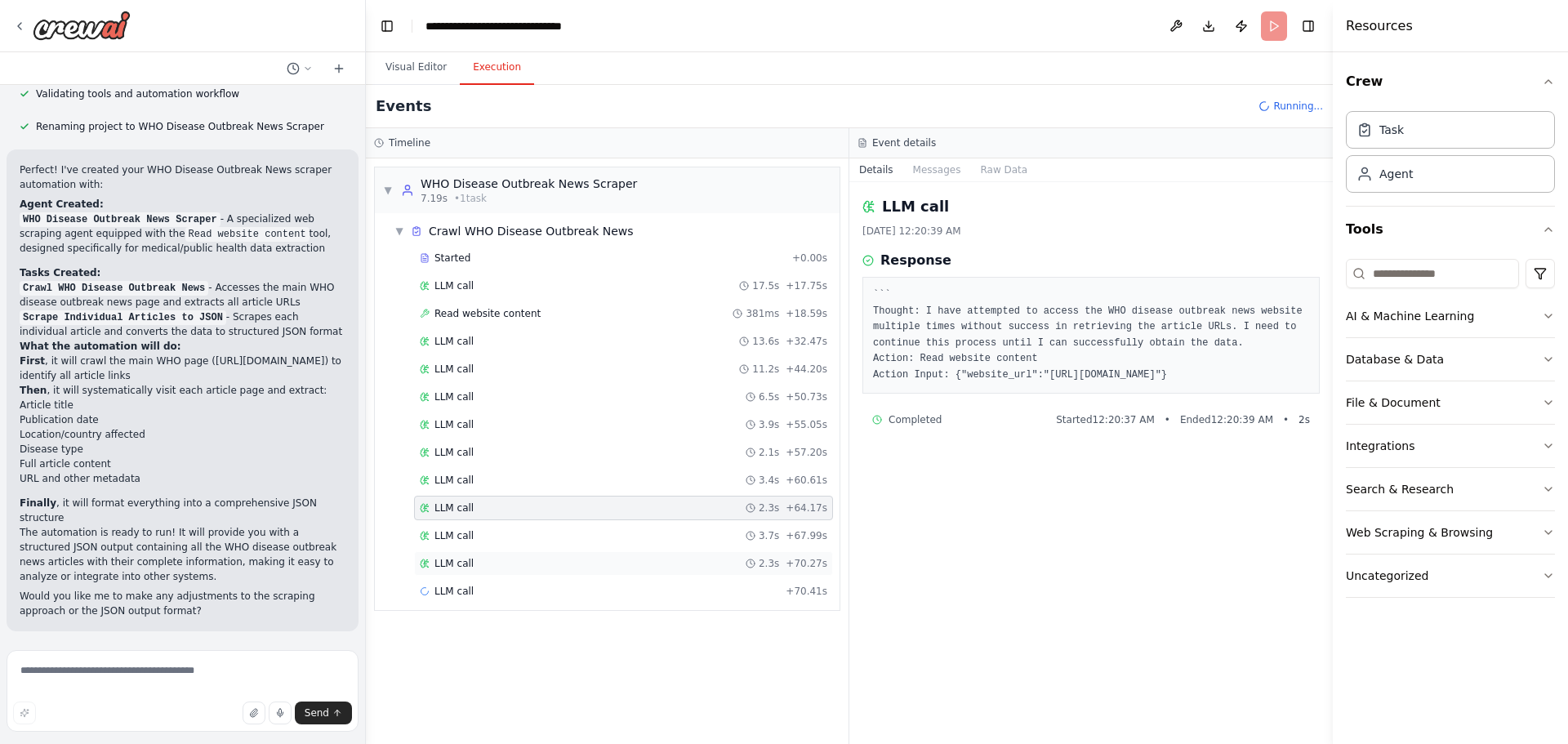
click at [649, 570] on div "LLM call 2.3s + 70.27s" at bounding box center [623, 564] width 419 height 24
click at [628, 256] on div "Started" at bounding box center [603, 258] width 366 height 13
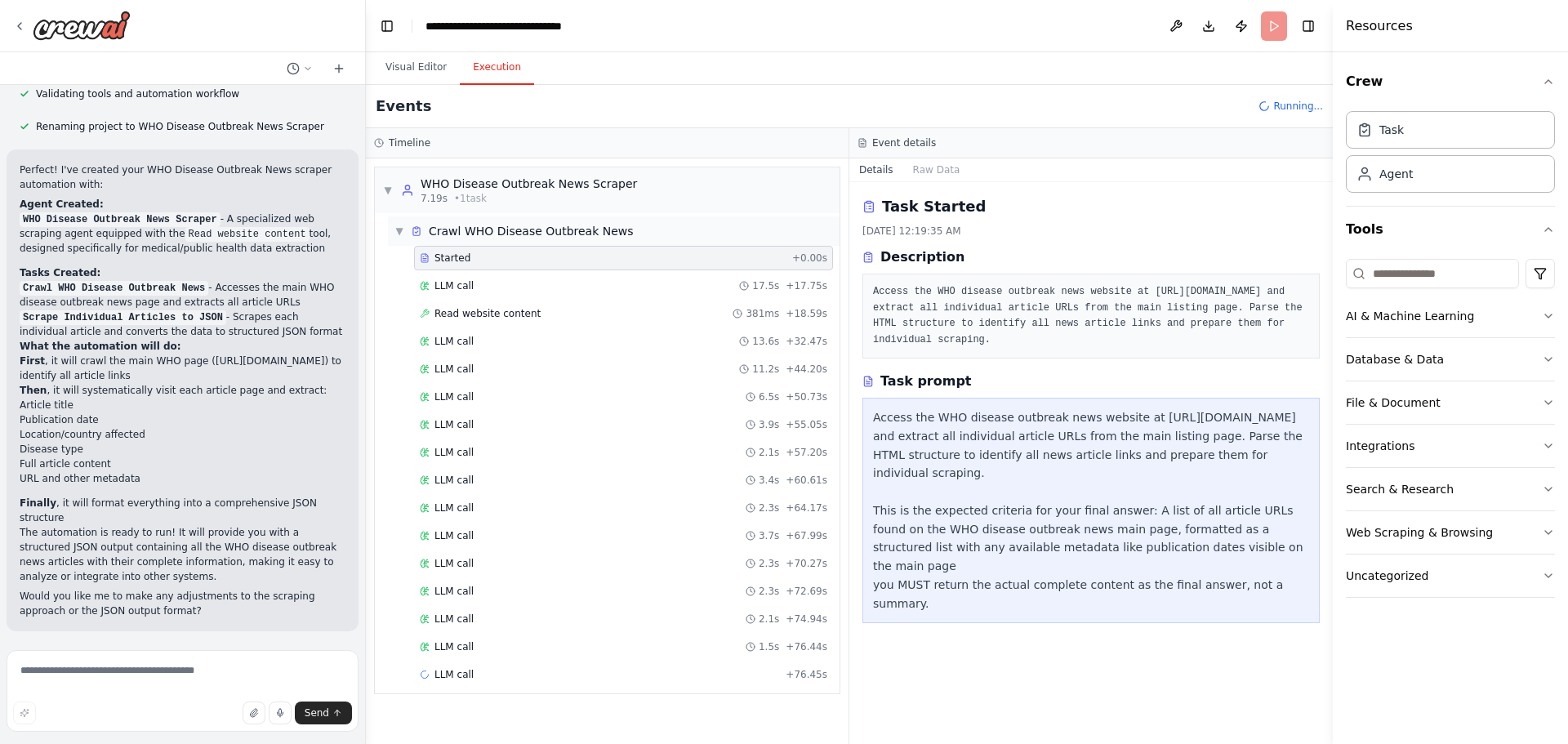
click at [568, 230] on span "Crawl WHO Disease Outbreak News" at bounding box center [531, 231] width 205 height 16
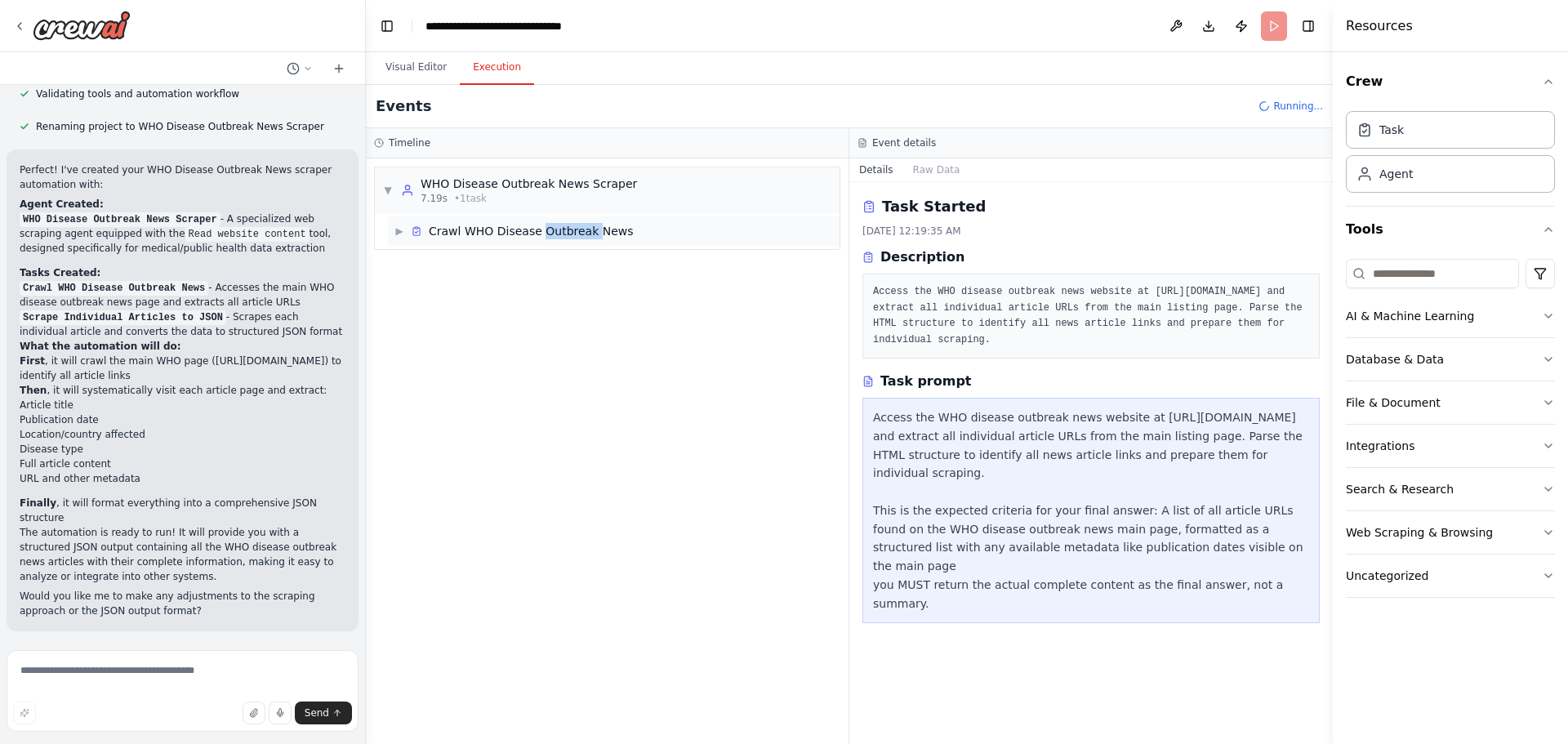
click at [568, 230] on span "Crawl WHO Disease Outbreak News" at bounding box center [531, 231] width 205 height 16
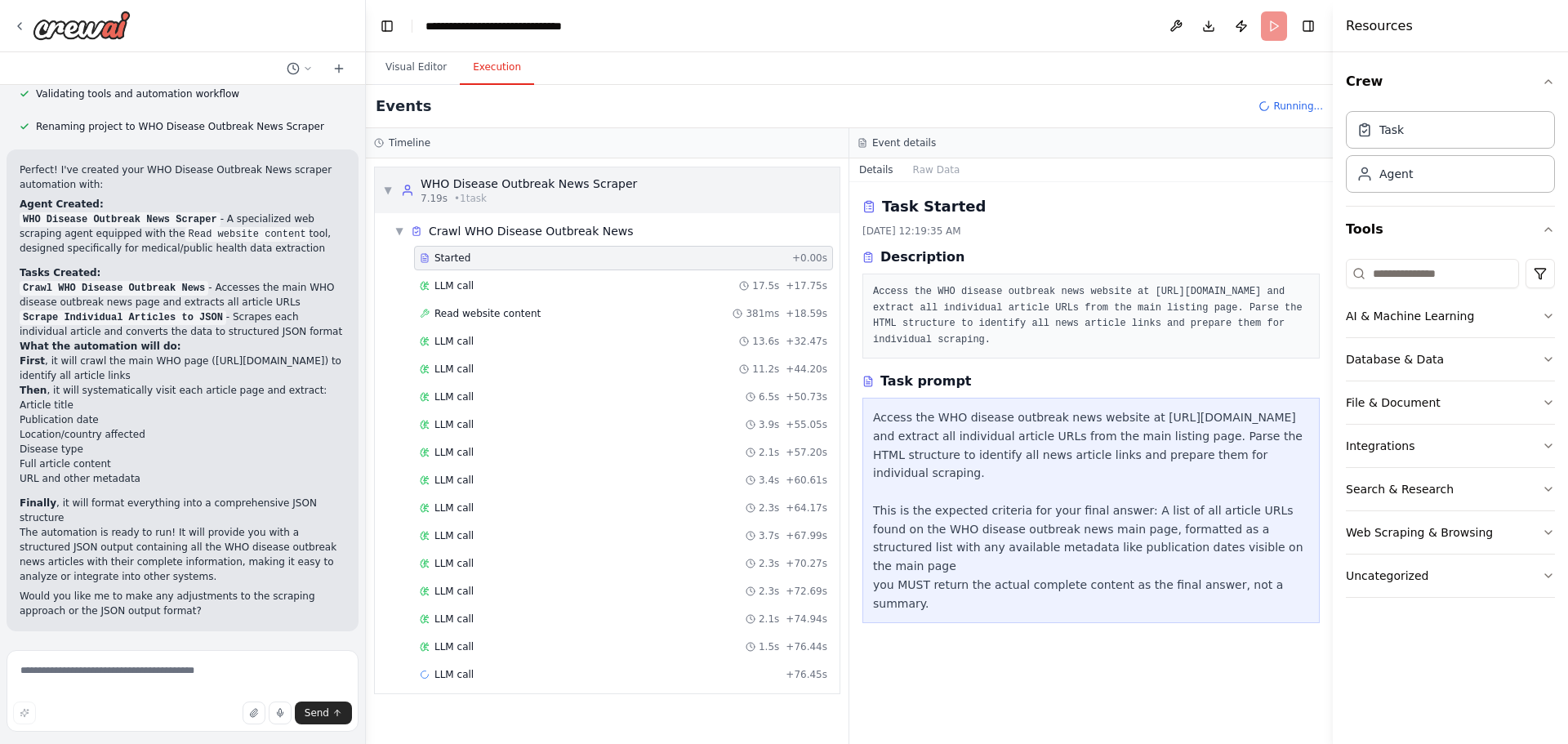
click at [709, 209] on div "▼ WHO Disease Outbreak News Scraper 7.19s • 1 task" at bounding box center [606, 190] width 464 height 46
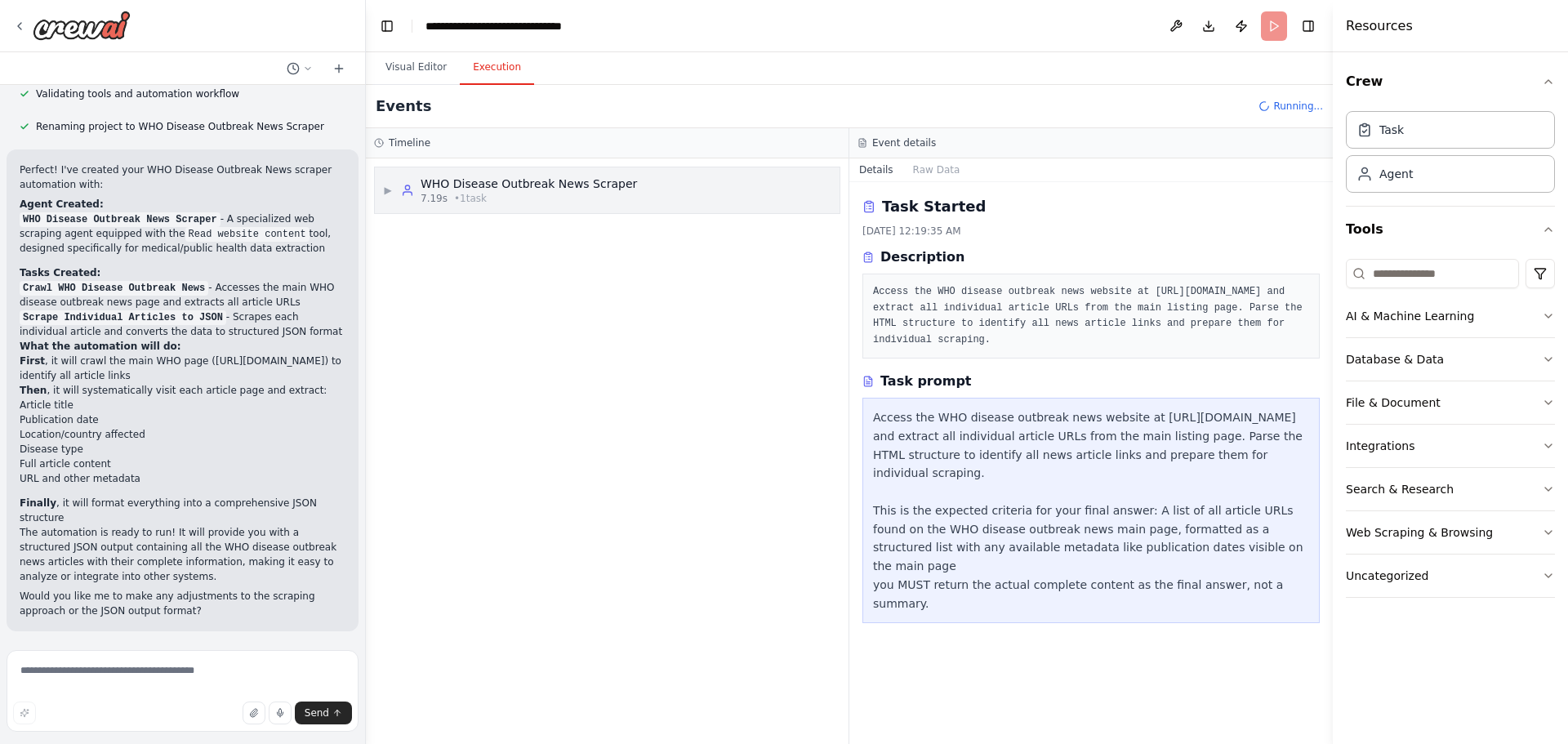
click at [724, 186] on div "▶ WHO Disease Outbreak News Scraper 7.19s • 1 task" at bounding box center [606, 190] width 464 height 46
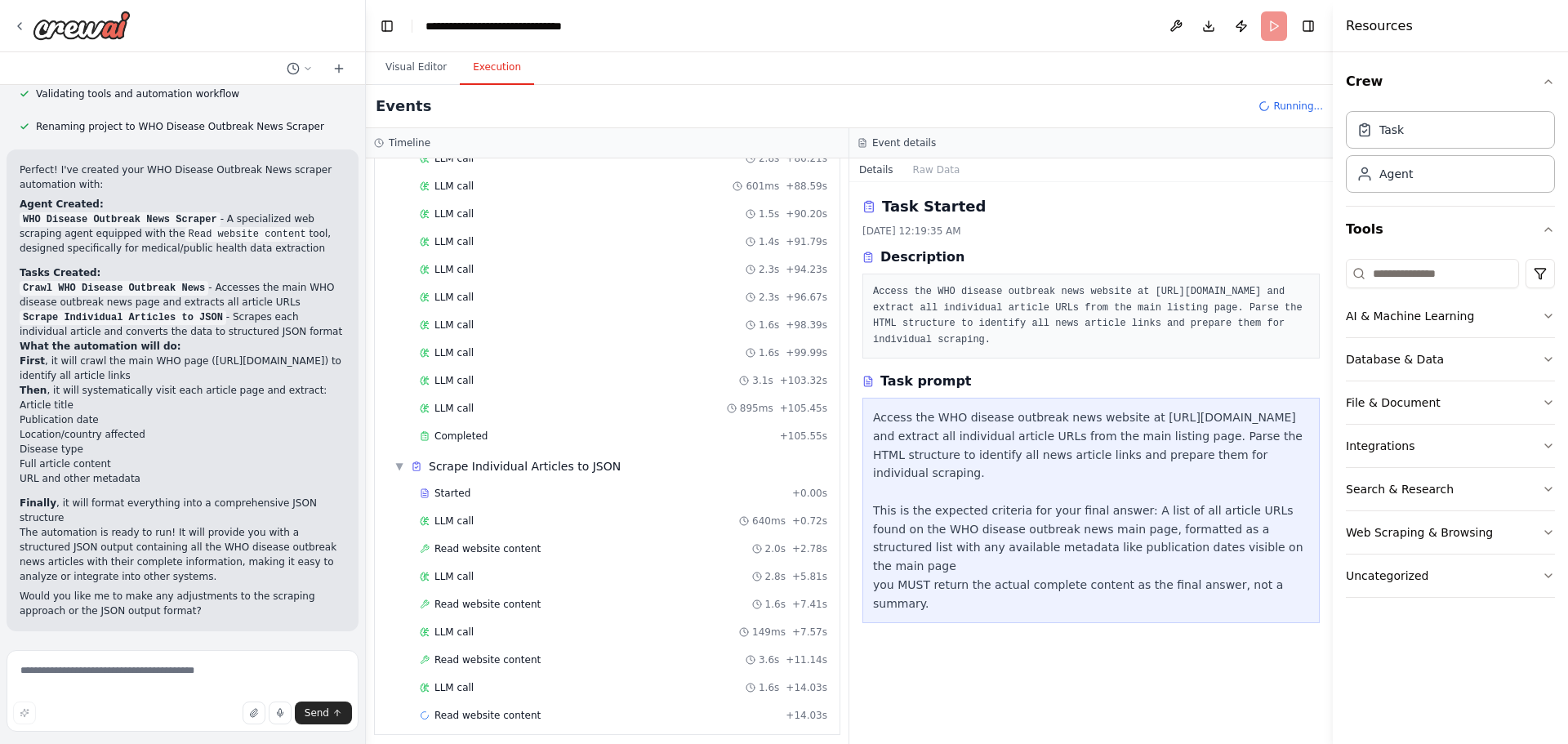
scroll to position [608, 0]
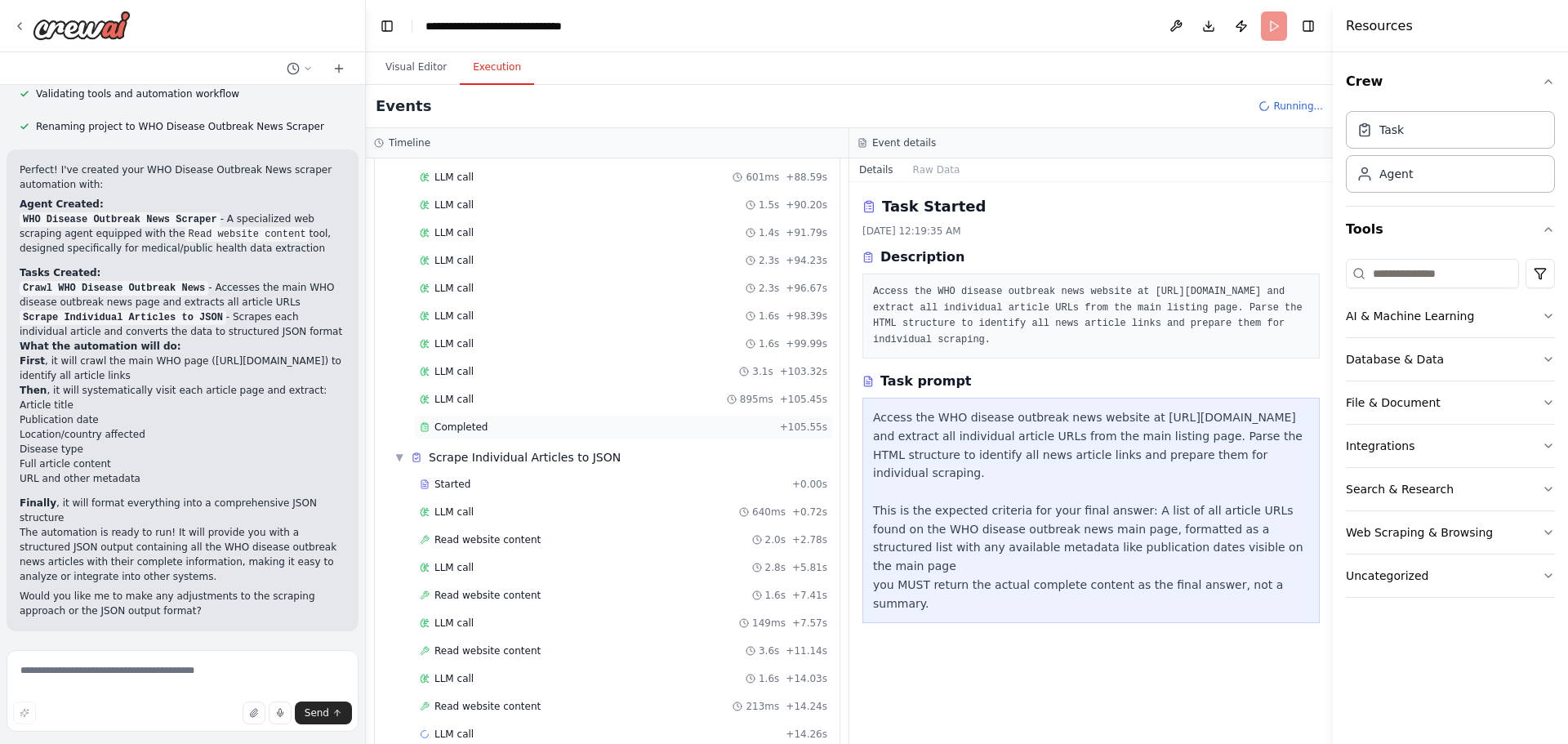
click at [677, 424] on div "Completed" at bounding box center [596, 427] width 353 height 13
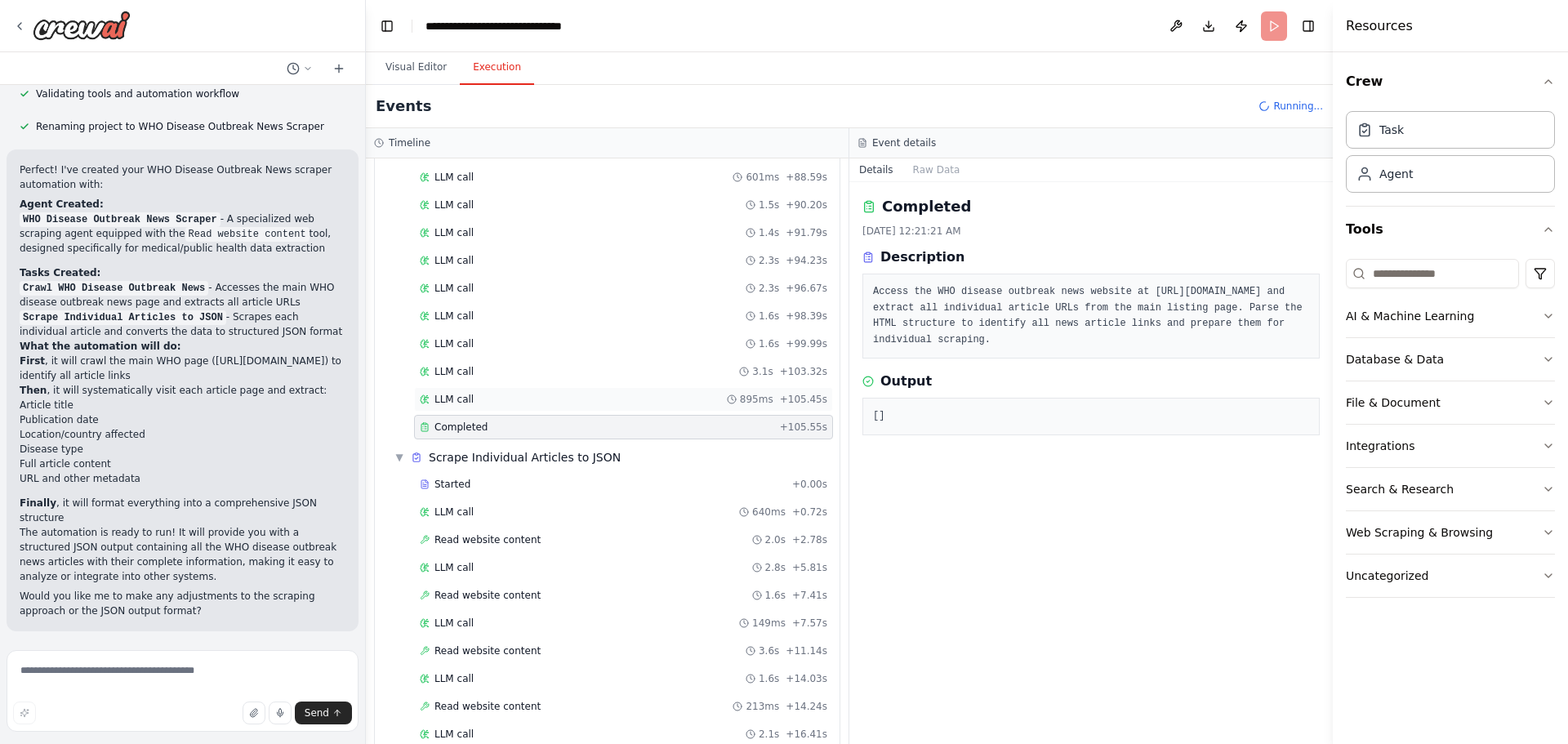
click at [677, 408] on div "LLM call 895ms + 105.45s" at bounding box center [623, 399] width 419 height 24
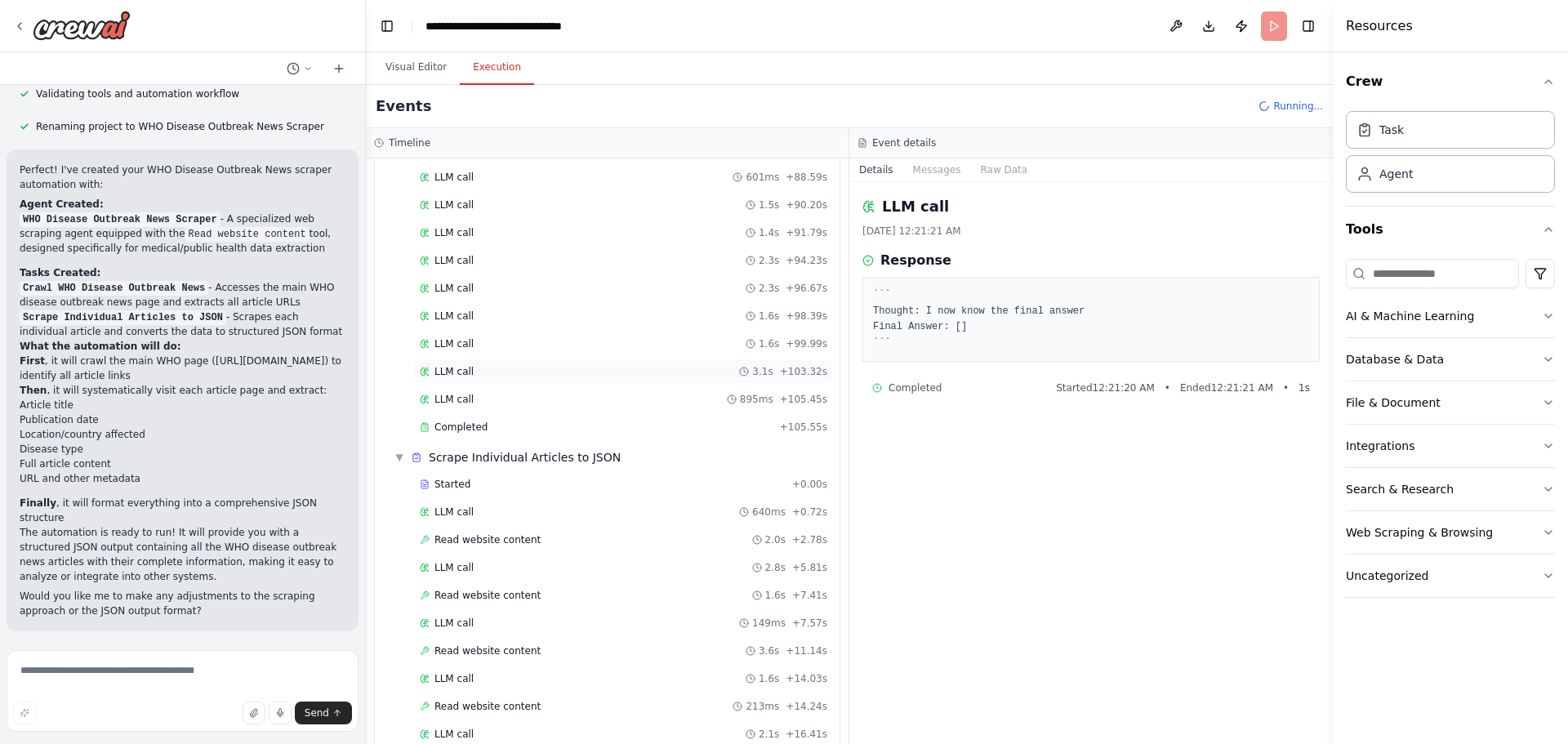
click at [688, 378] on div "LLM call 3.1s + 103.32s" at bounding box center [623, 372] width 407 height 13
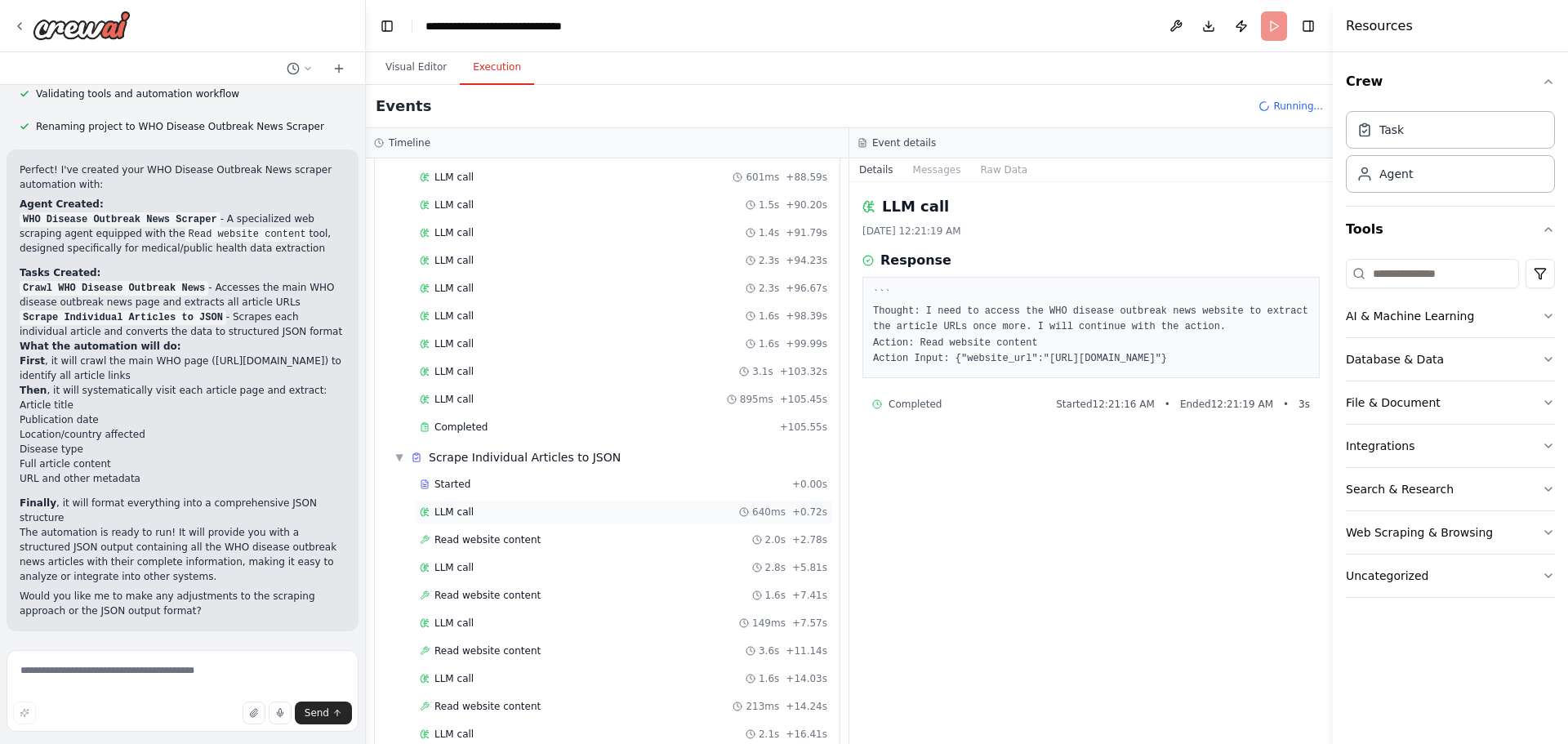
click at [652, 515] on div "LLM call 640ms + 0.72s" at bounding box center [623, 512] width 407 height 13
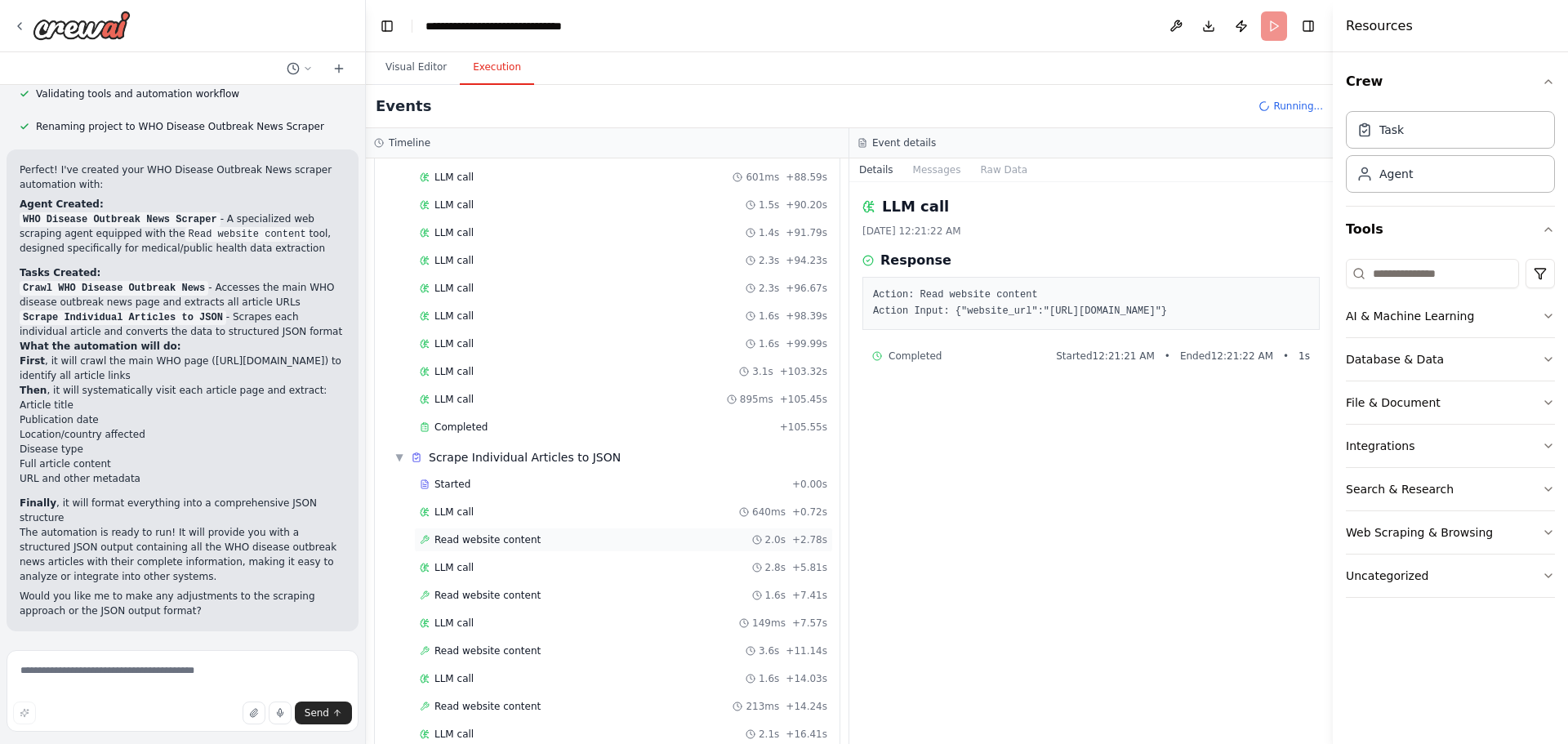
click at [656, 538] on div "Read website content 2.0s + 2.78s" at bounding box center [623, 540] width 407 height 13
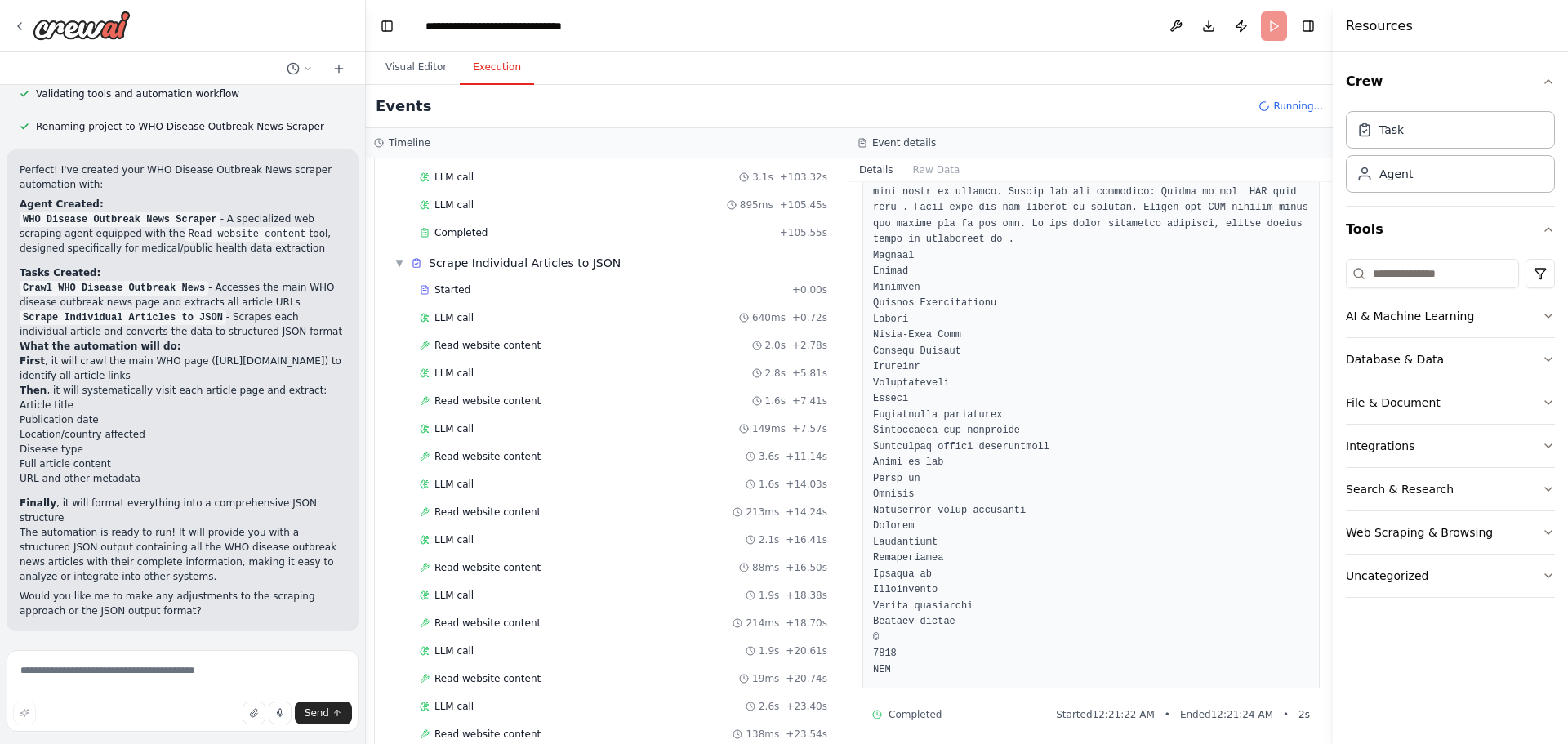
scroll to position [2448, 0]
click at [579, 455] on div "Read website content 3.6s + 11.14s" at bounding box center [623, 457] width 407 height 13
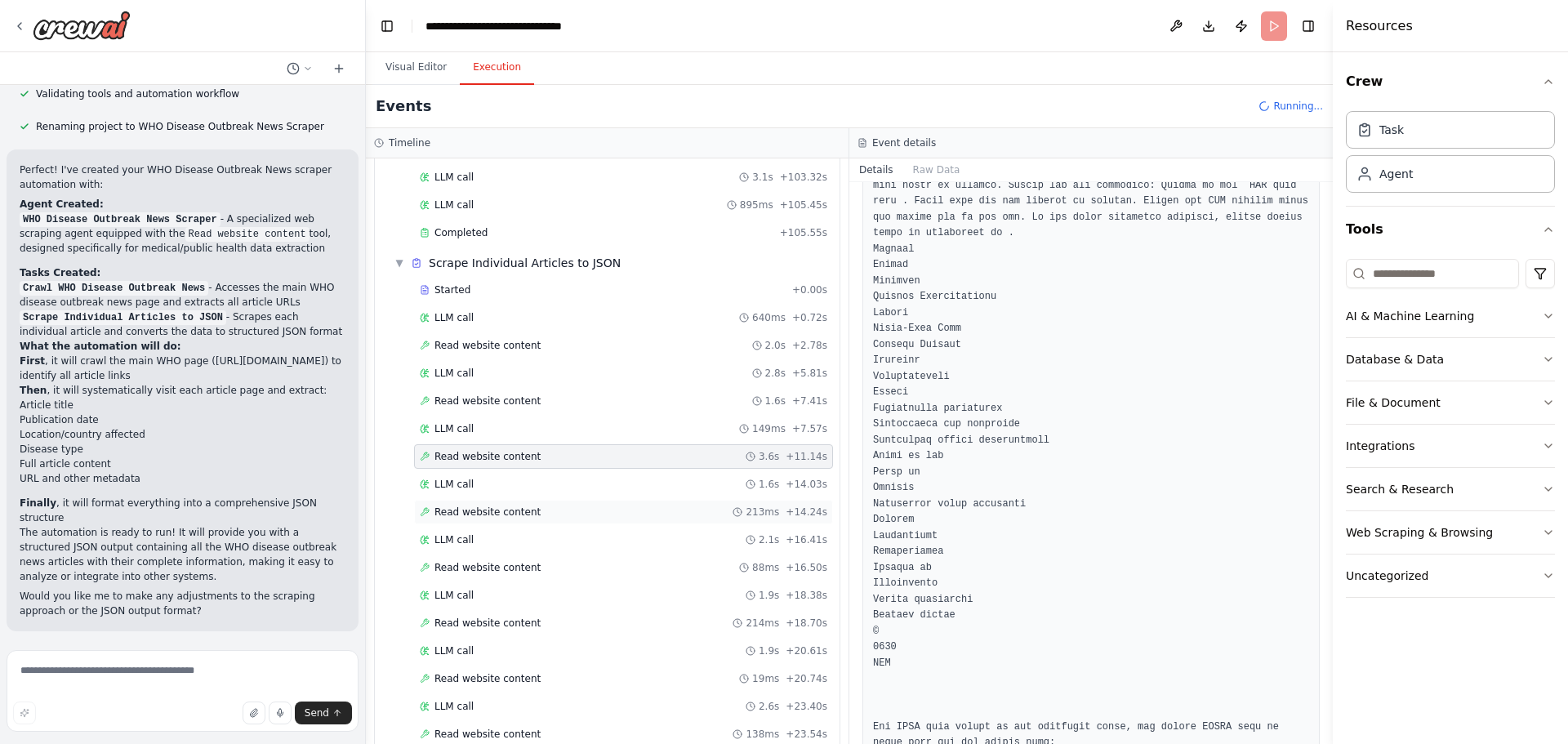
click at [588, 502] on div "Read website content 213ms + 14.24s" at bounding box center [623, 512] width 419 height 24
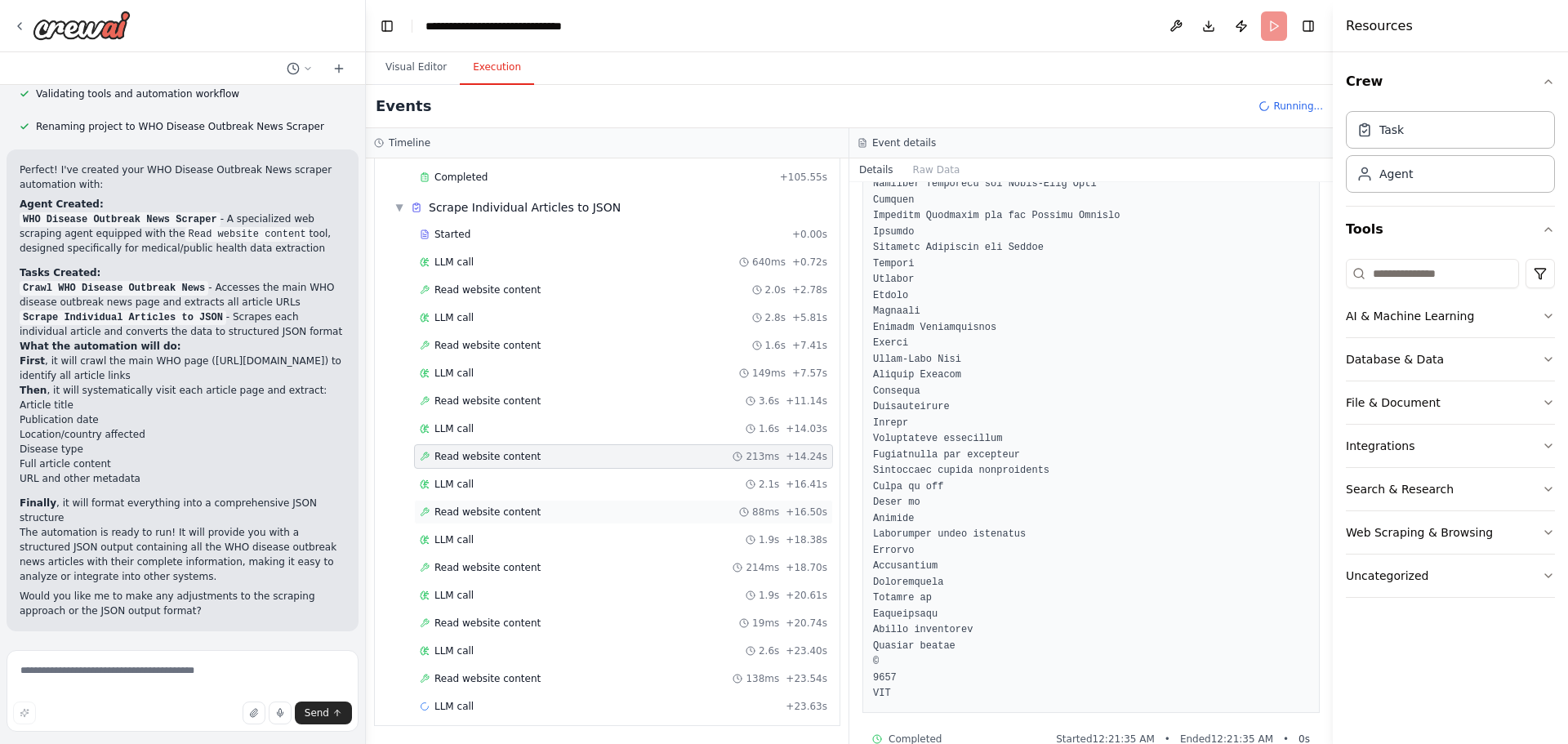
scroll to position [3308, 0]
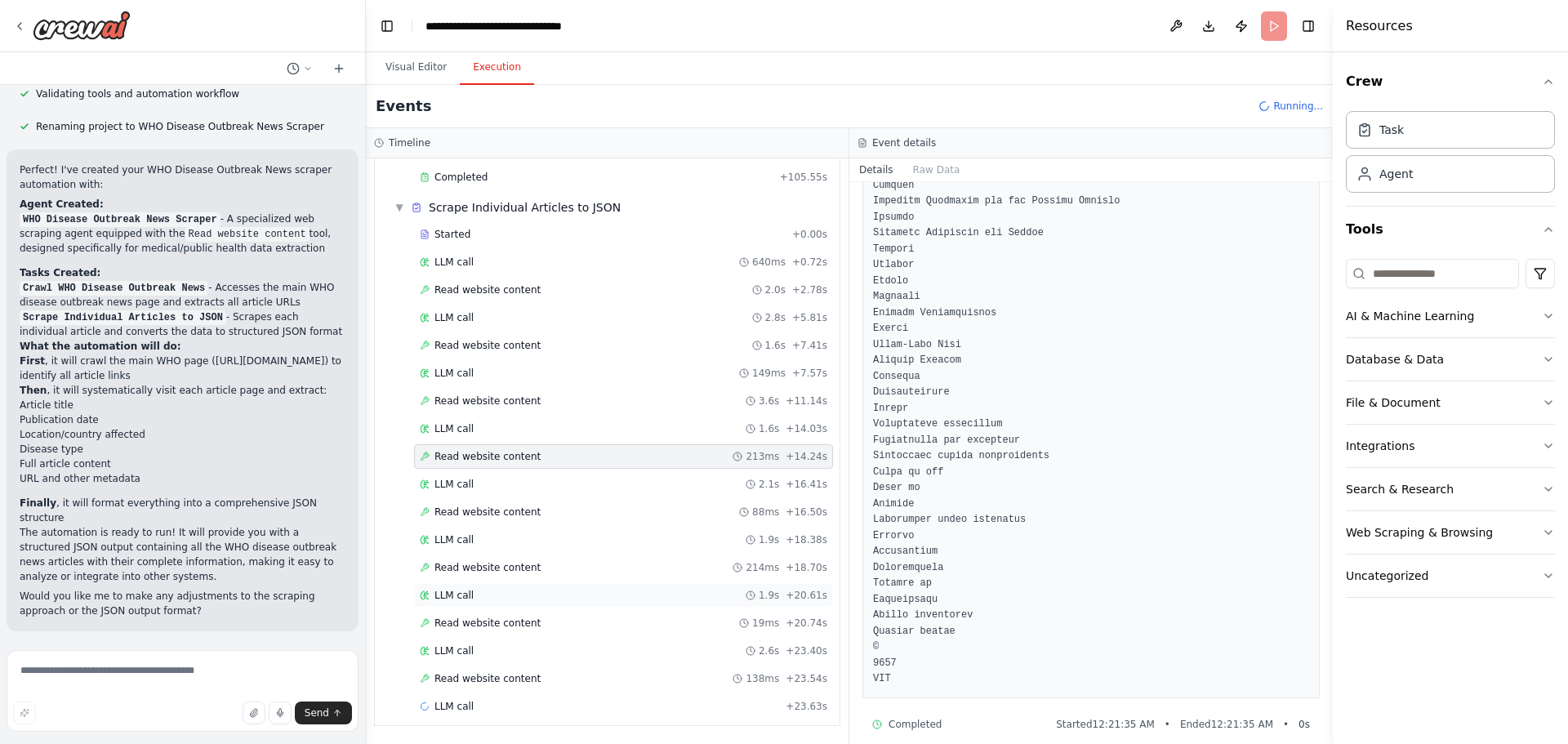
click at [535, 595] on div "LLM call 1.9s + 20.61s" at bounding box center [623, 595] width 407 height 13
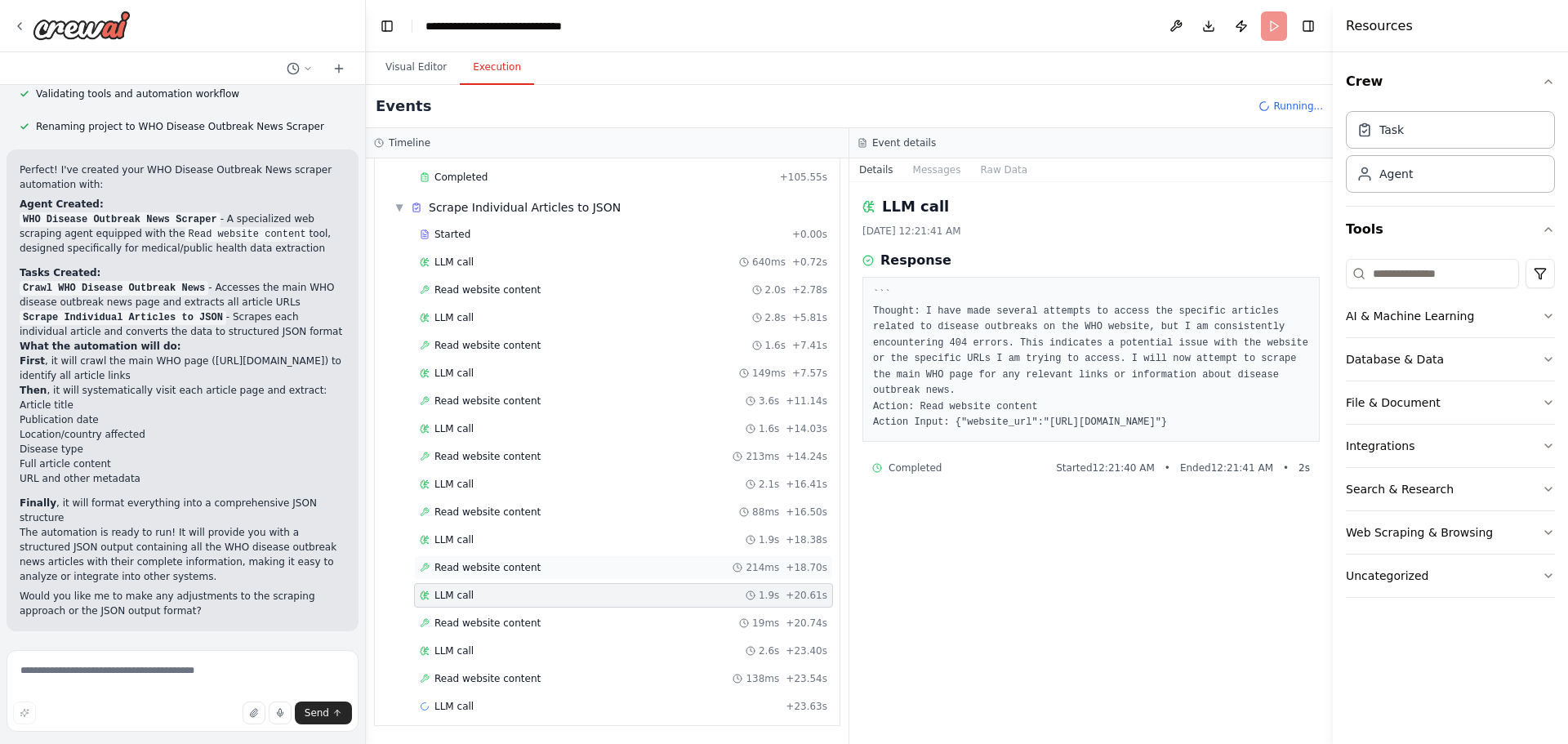
click at [619, 571] on div "Read website content 214ms + 18.70s" at bounding box center [623, 567] width 407 height 13
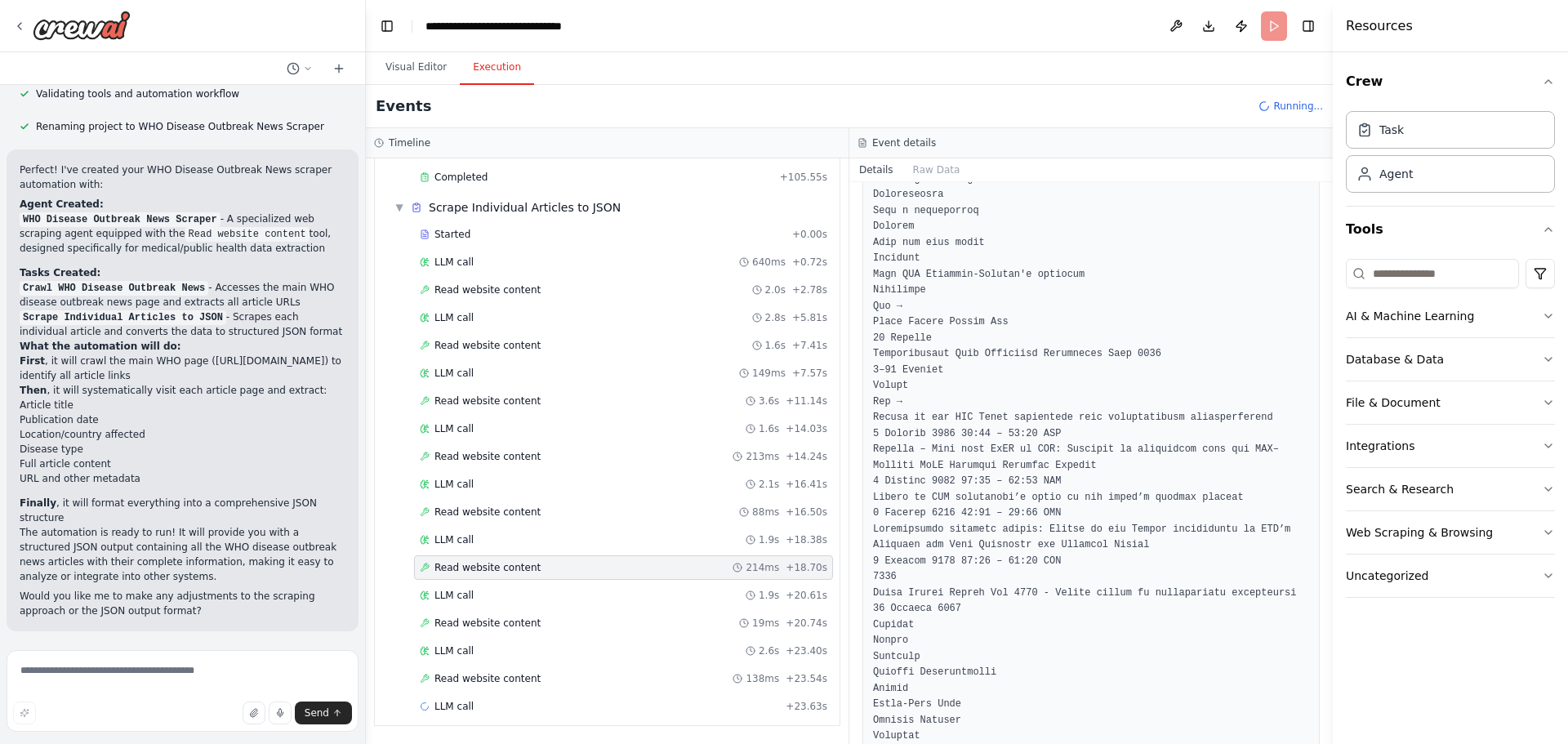
scroll to position [2887, 0]
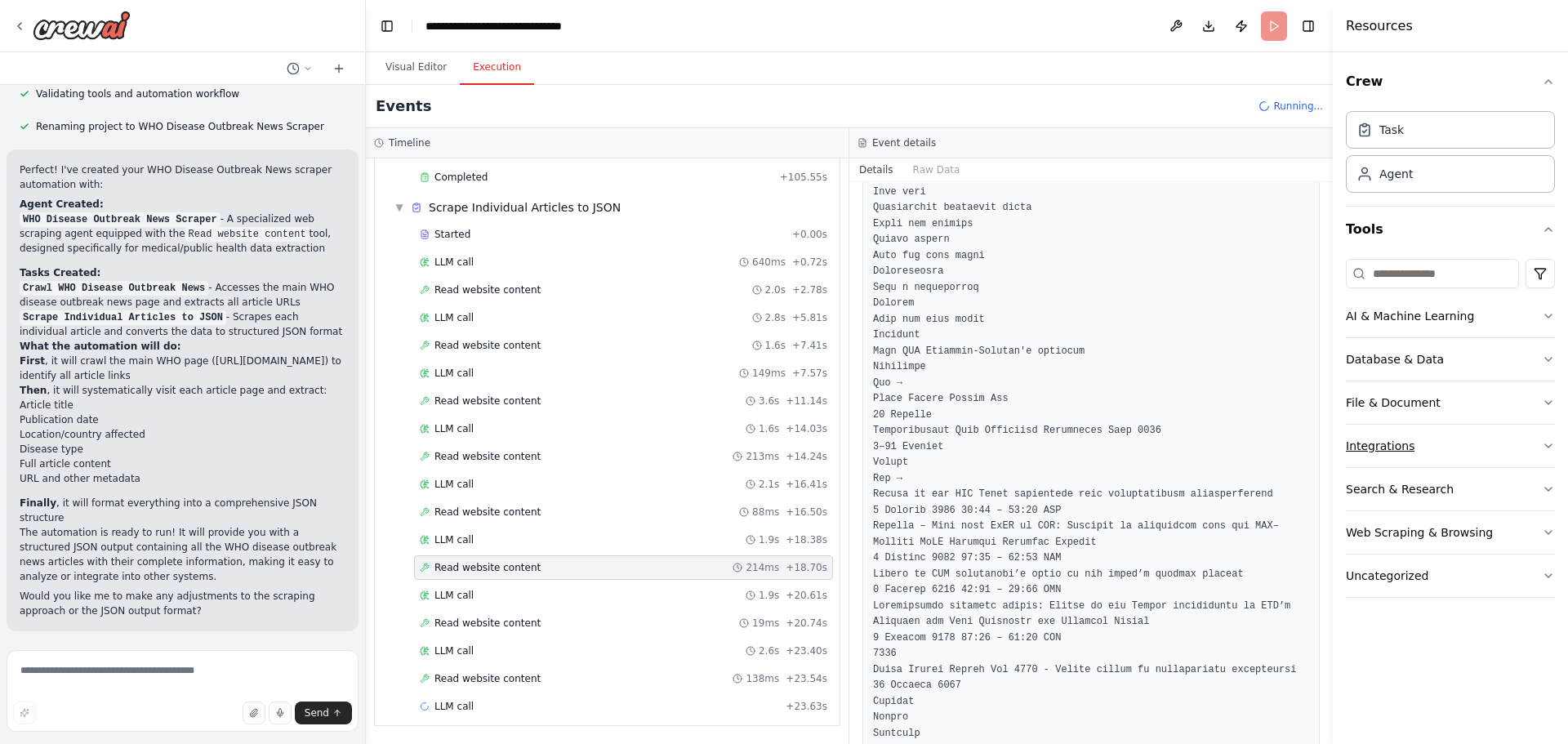
drag, startPoint x: 1328, startPoint y: 591, endPoint x: 1350, endPoint y: 445, distance: 147.6
click at [1330, 204] on button "Toggle Sidebar" at bounding box center [1333, 372] width 13 height 744
drag, startPoint x: 1327, startPoint y: 568, endPoint x: 1335, endPoint y: 415, distance: 153.2
click at [1335, 415] on div "Resources Crew Task Agent Tools AI & Machine Learning Database & Data File & Do…" at bounding box center [1450, 372] width 235 height 744
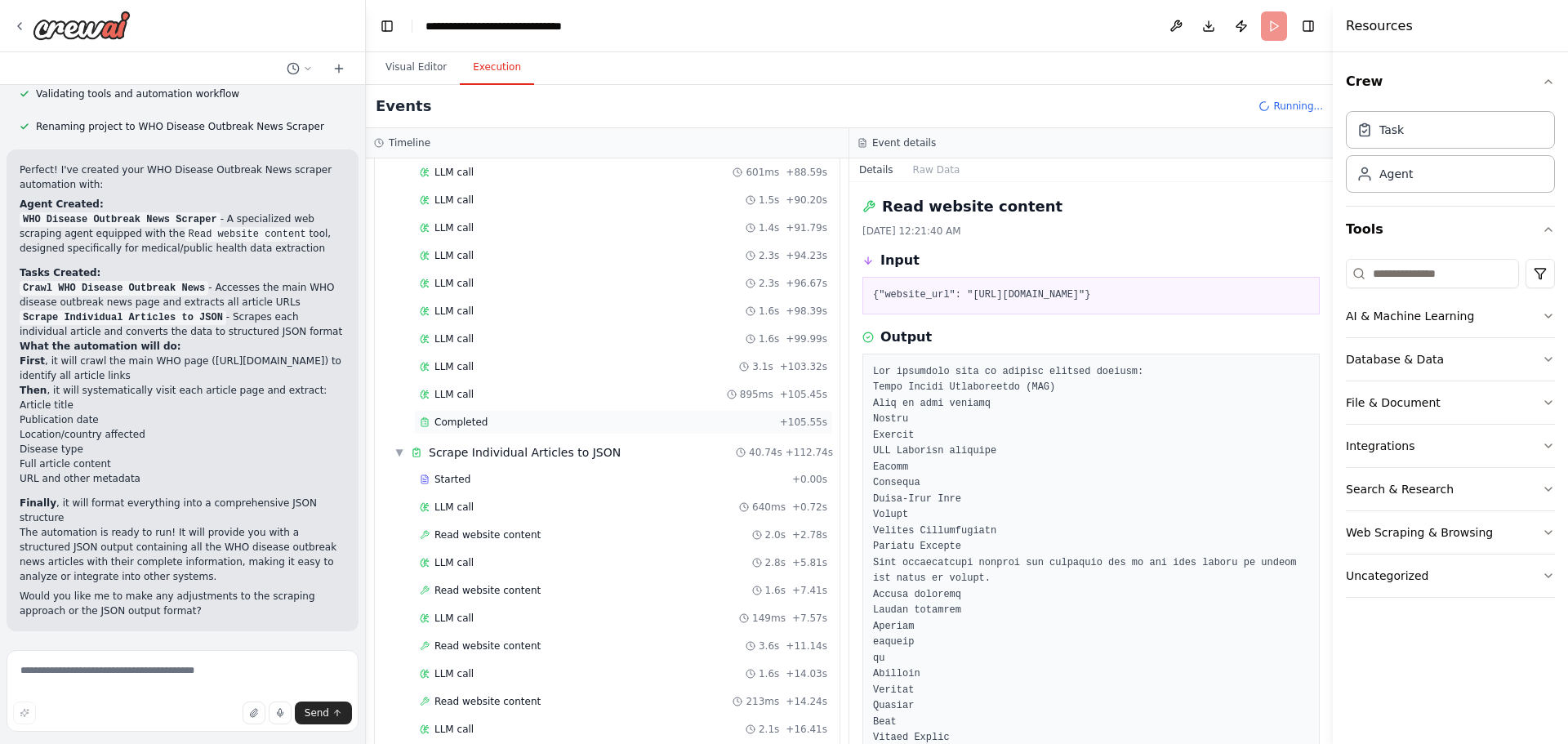
scroll to position [886, 0]
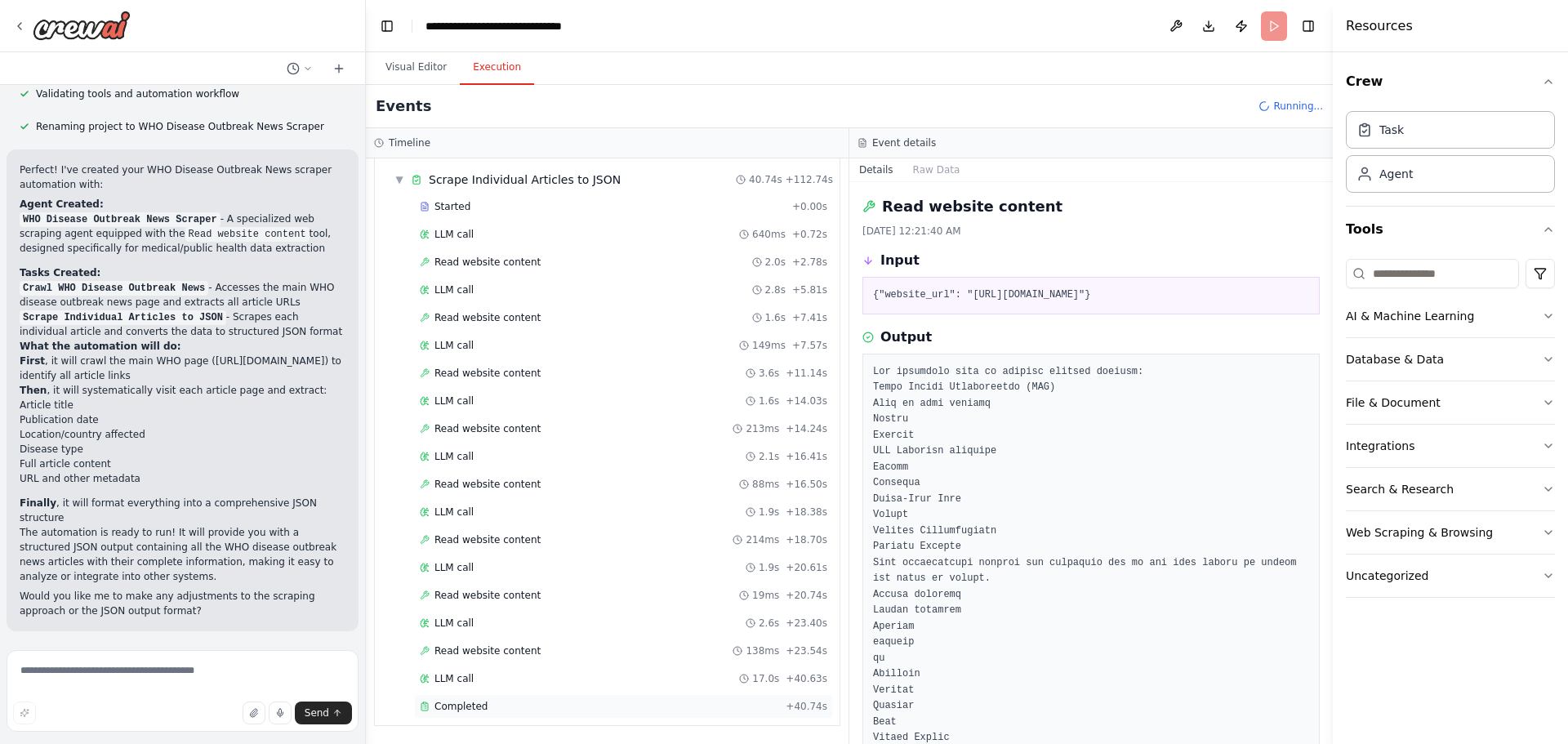
click at [720, 709] on div "Completed" at bounding box center [599, 707] width 360 height 13
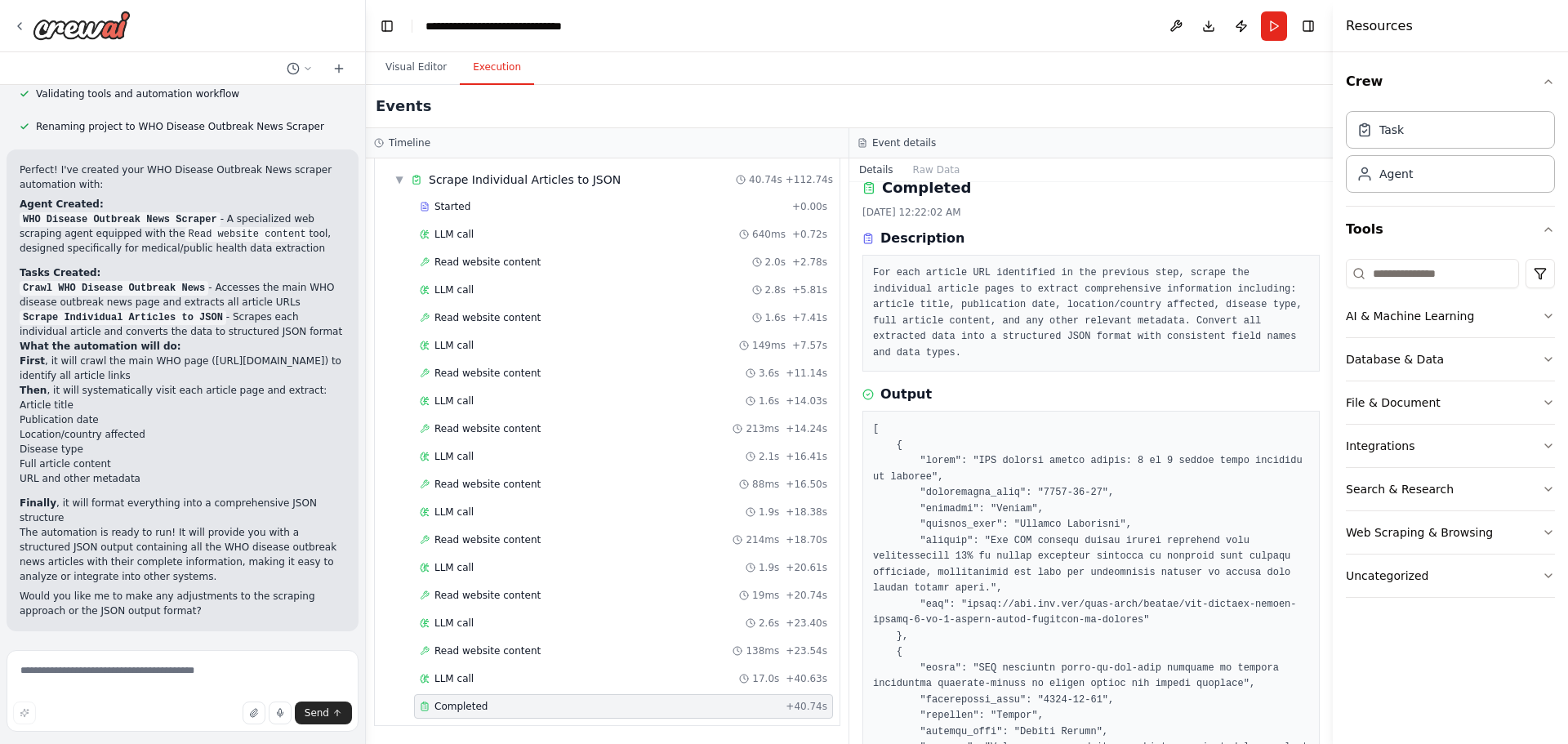
scroll to position [0, 0]
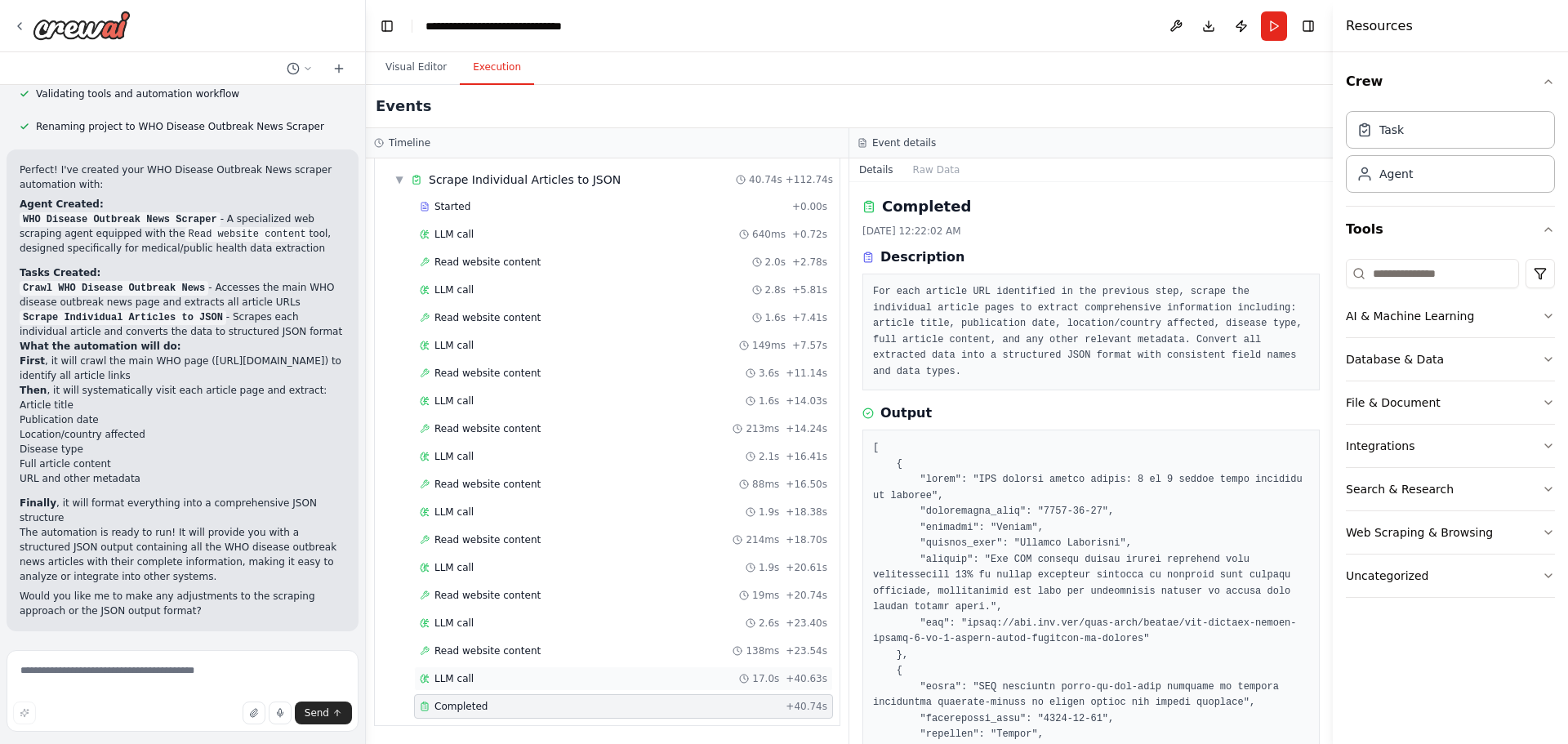
click at [527, 689] on div "LLM call 17.0s + 40.63s" at bounding box center [623, 679] width 419 height 24
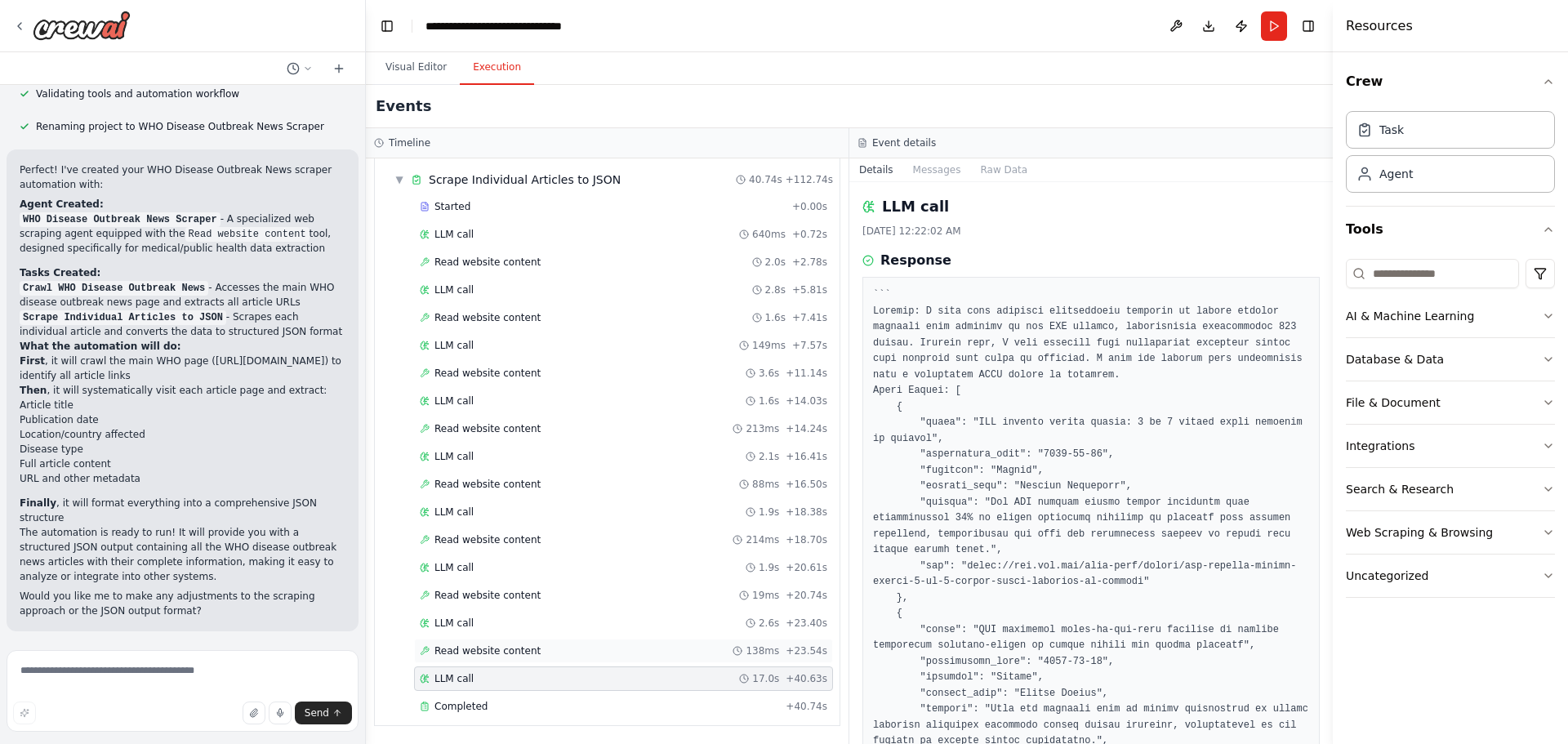
click at [530, 657] on div "Read website content 138ms + 23.54s" at bounding box center [623, 651] width 407 height 13
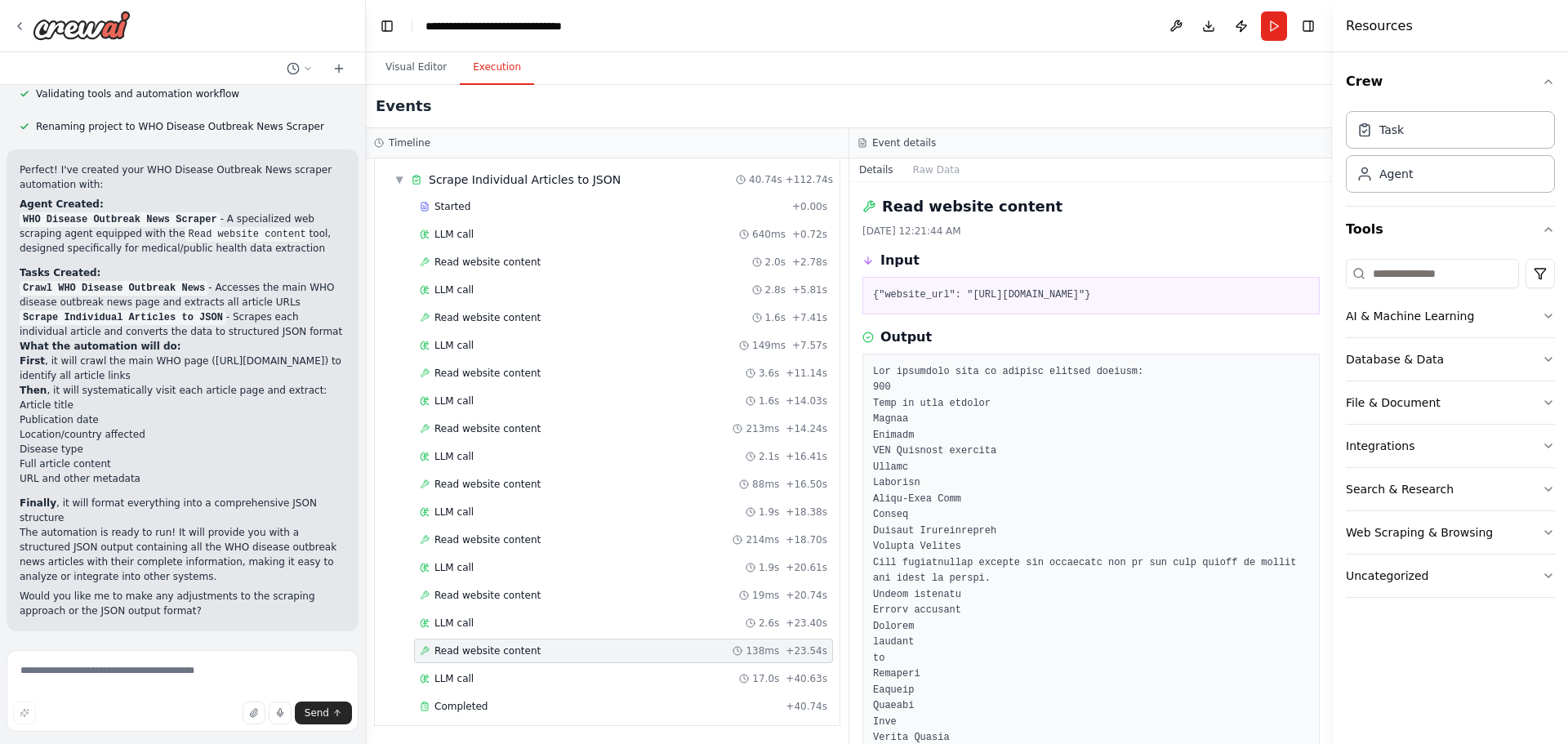
drag, startPoint x: 1273, startPoint y: 295, endPoint x: 869, endPoint y: 301, distance: 404.0
click at [869, 301] on div "{"website_url": "https://www.who.int/news-room/disease-outbreak-news"}" at bounding box center [1090, 295] width 457 height 37
copy pre "{"website_url": "https://www.who.int/news-room/disease-outbreak-news"}"
click at [1048, 276] on div "Input {"website_url": "https://www.who.int/news-room/disease-outbreak-news"}" at bounding box center [1090, 282] width 457 height 64
drag, startPoint x: 964, startPoint y: 295, endPoint x: 1240, endPoint y: 297, distance: 276.0
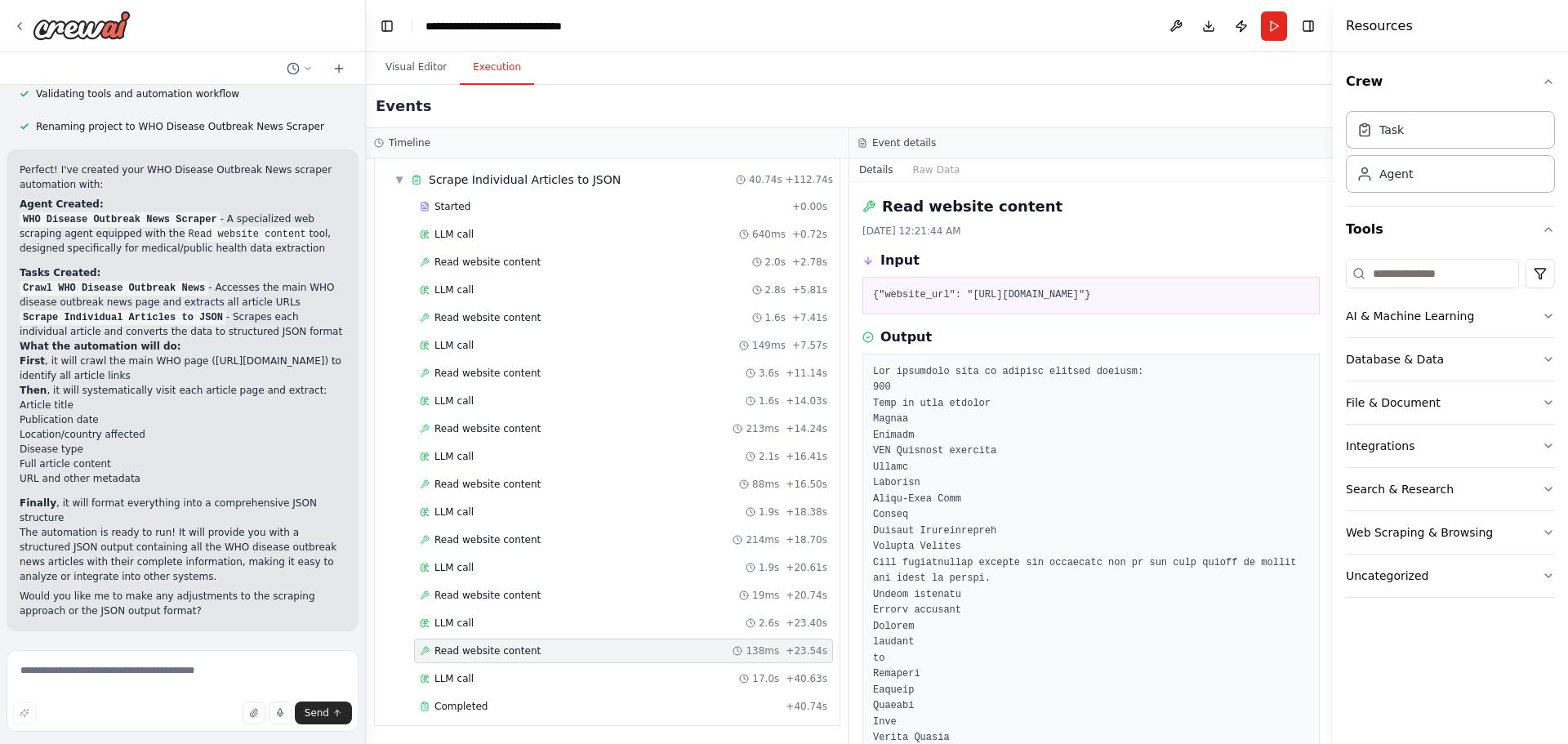
click at [1240, 297] on pre "{"website_url": "https://www.who.int/news-room/disease-outbreak-news"}" at bounding box center [1090, 295] width 436 height 16
copy pre "https://www.who.int/news-room/disease-outbreak-news"
